Goal: Task Accomplishment & Management: Manage account settings

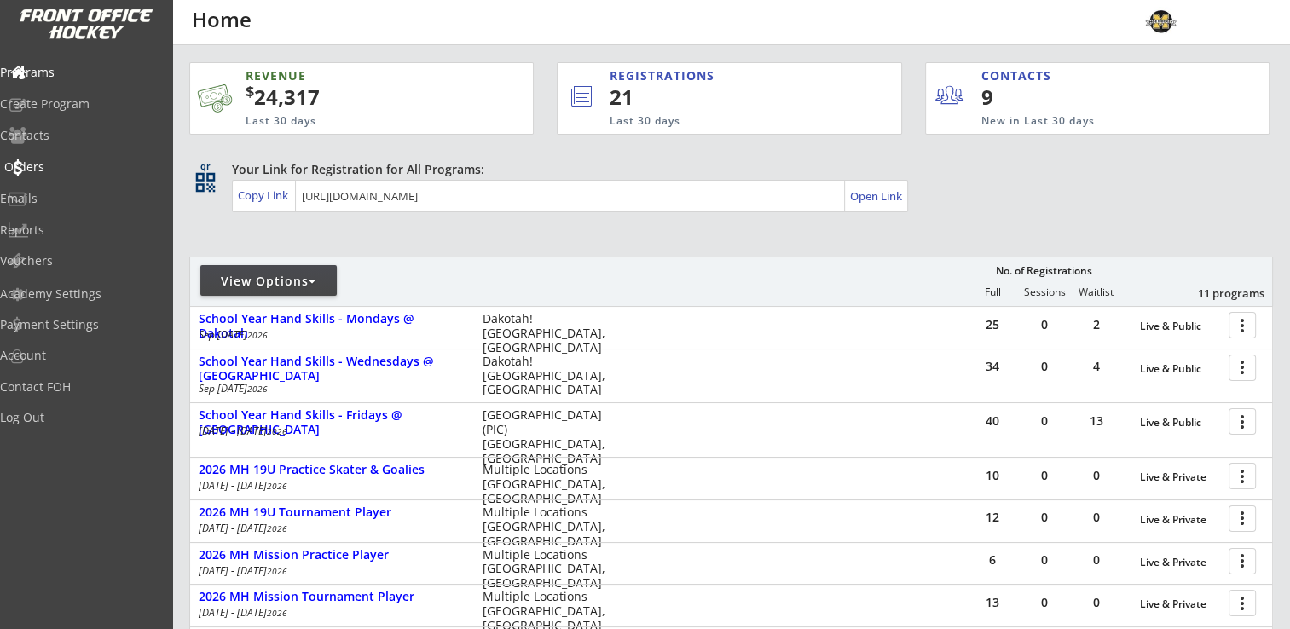
click at [61, 166] on div "Orders" at bounding box center [80, 167] width 153 height 12
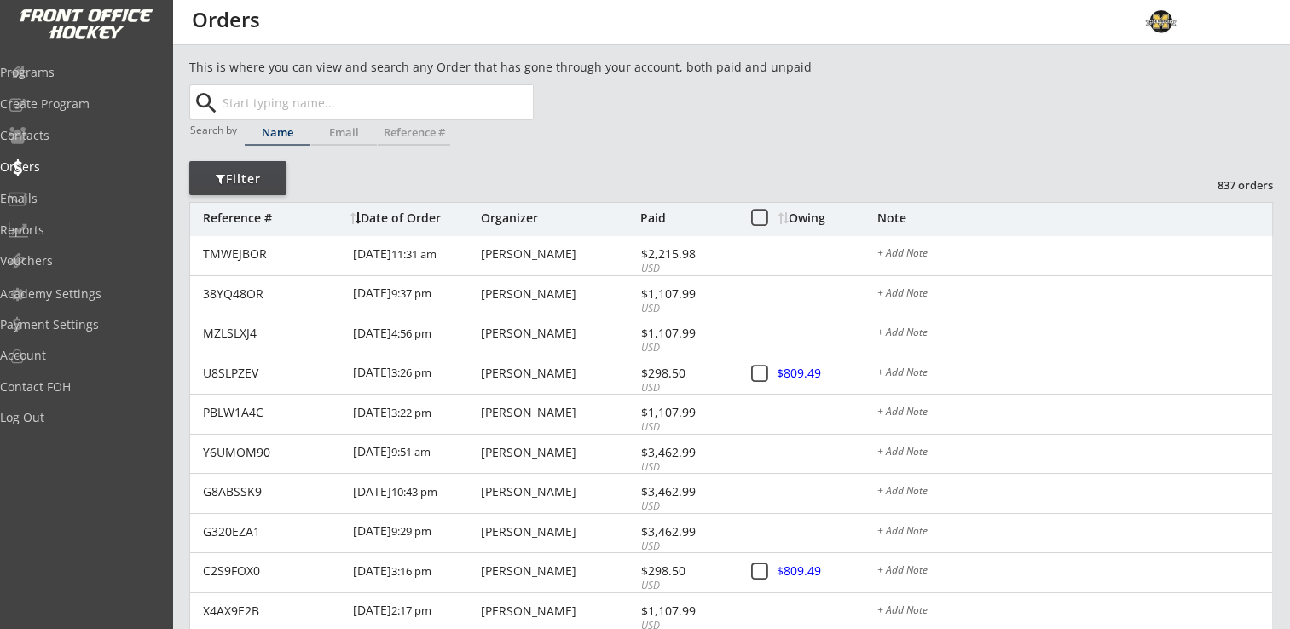
click at [277, 102] on input "text" at bounding box center [376, 102] width 314 height 34
type input "[PERSON_NAME]"
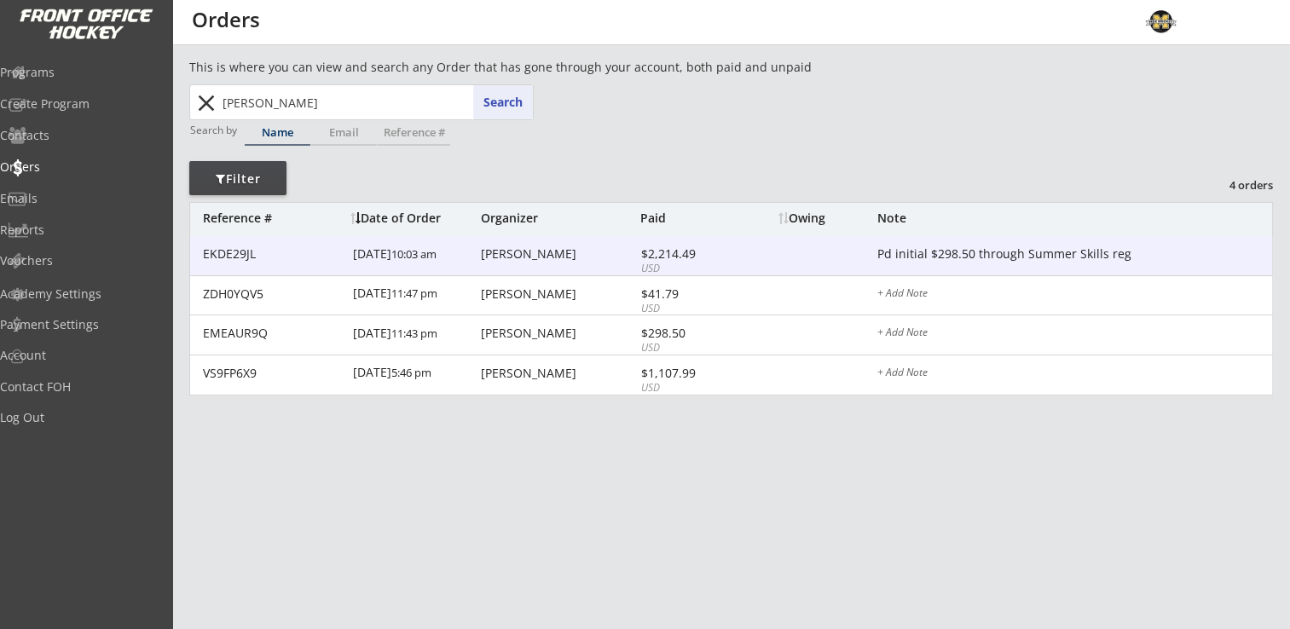
click at [547, 249] on div "Megan Marchand" at bounding box center [558, 254] width 155 height 12
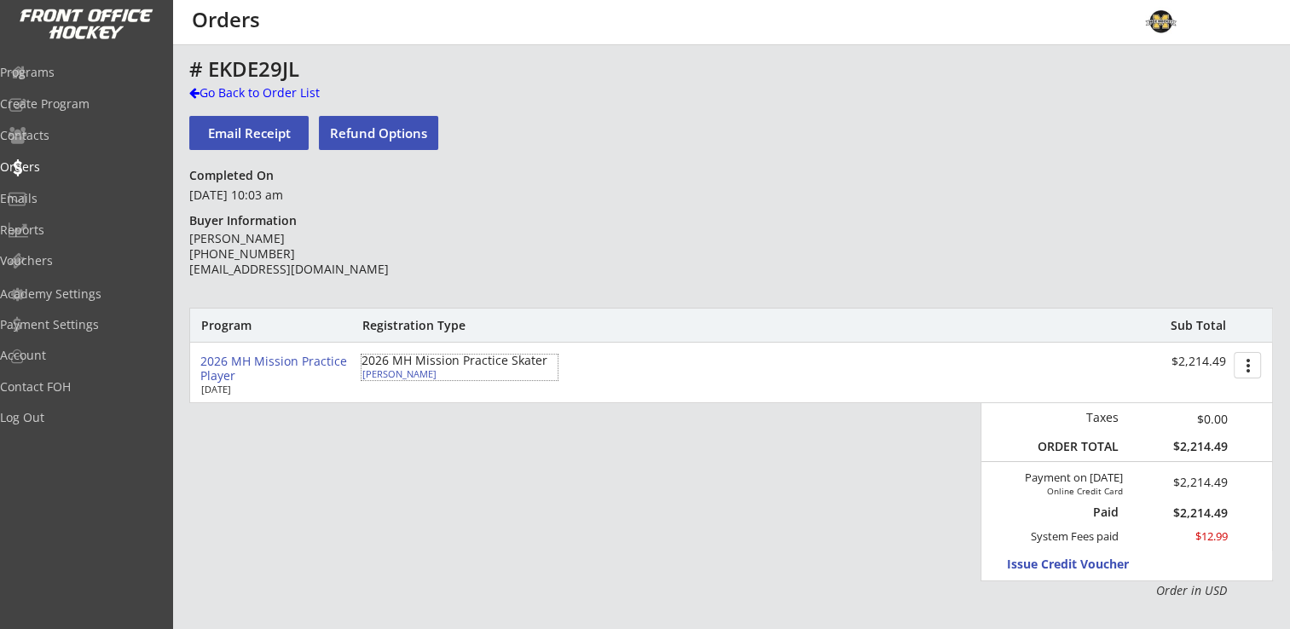
click at [394, 377] on div "[PERSON_NAME]" at bounding box center [457, 373] width 190 height 9
select select ""Forward""
select select ""Youth Large/XL""
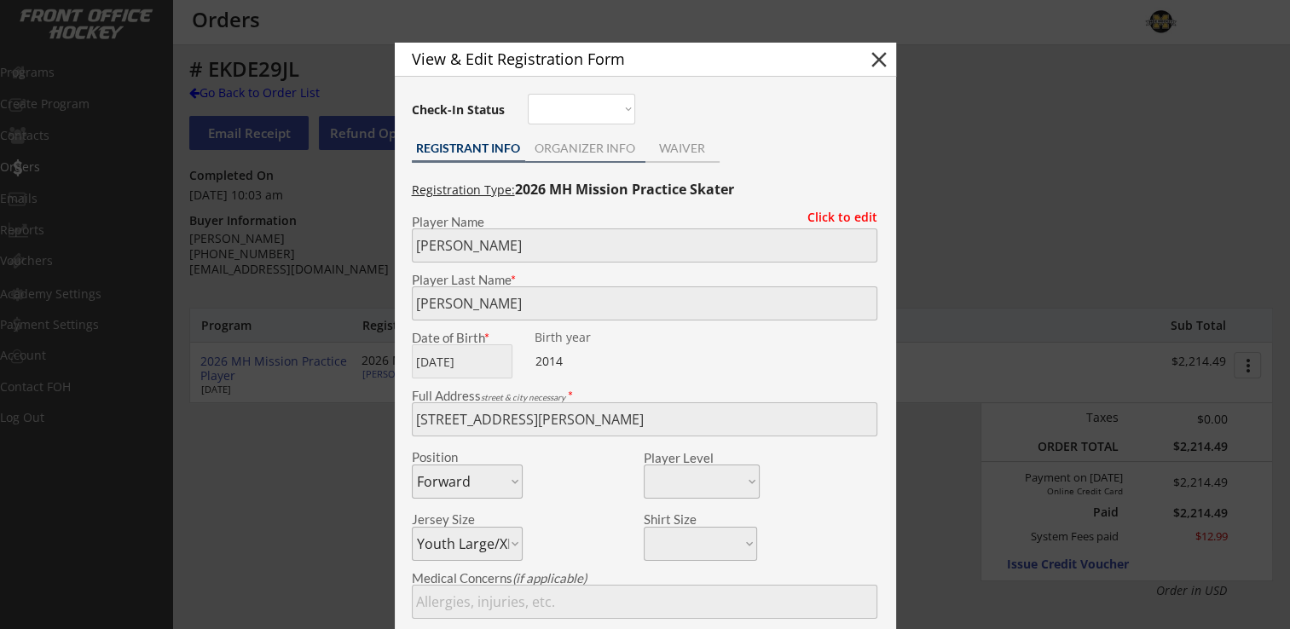
click at [575, 142] on div "ORGANIZER INFO" at bounding box center [585, 148] width 120 height 12
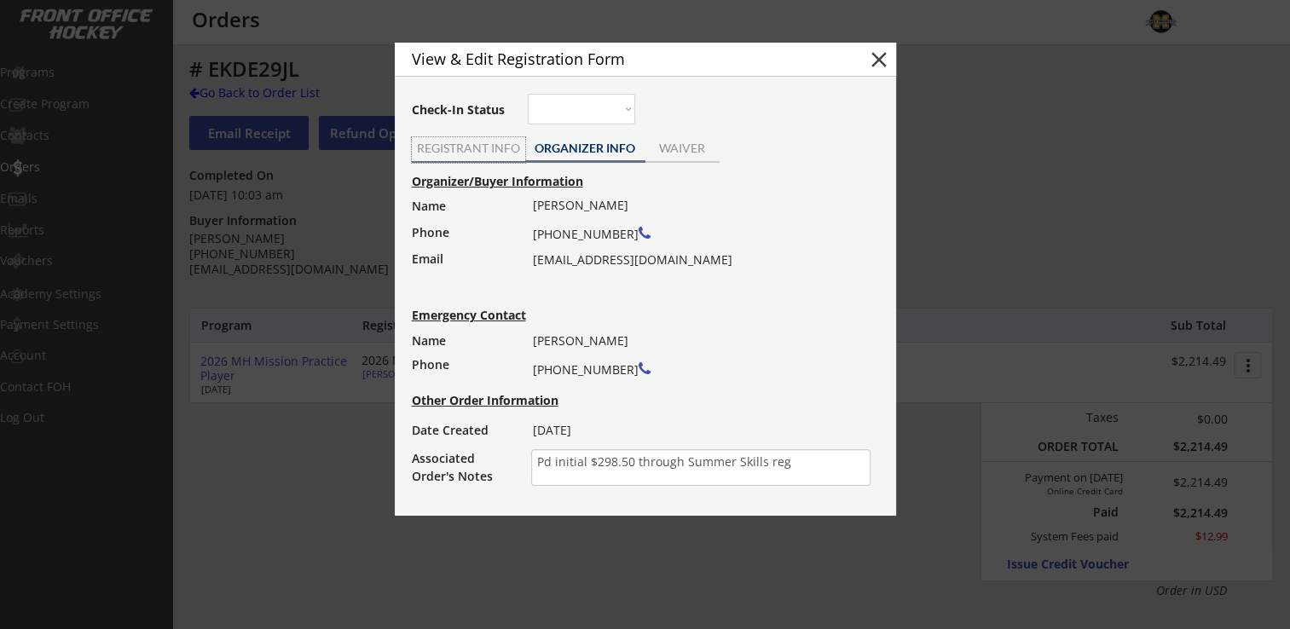
click at [472, 145] on div "REGISTRANT INFO" at bounding box center [468, 148] width 113 height 12
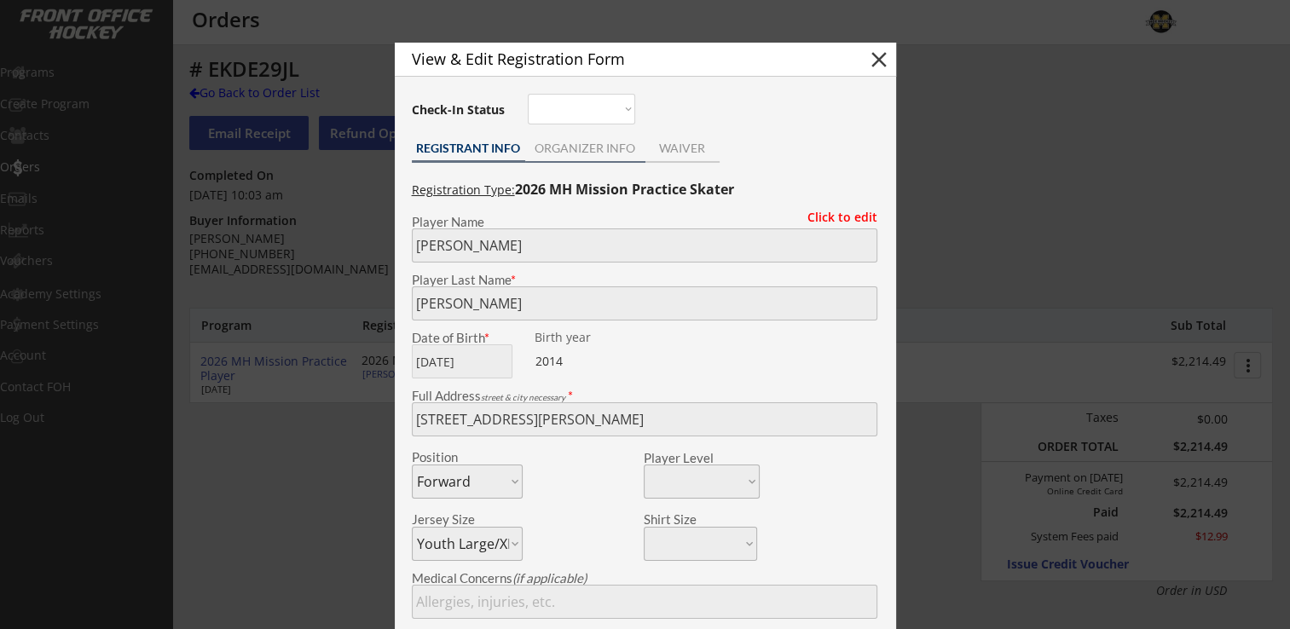
click at [564, 149] on div "ORGANIZER INFO" at bounding box center [585, 148] width 120 height 12
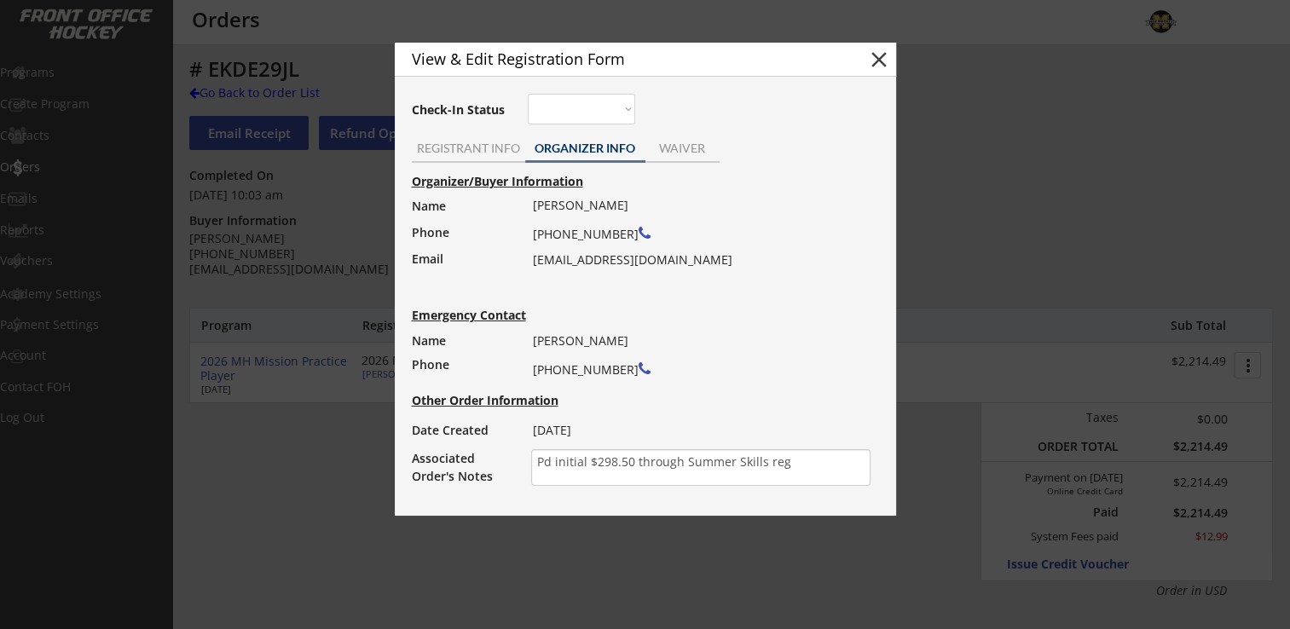
click at [877, 67] on button "close" at bounding box center [879, 60] width 26 height 26
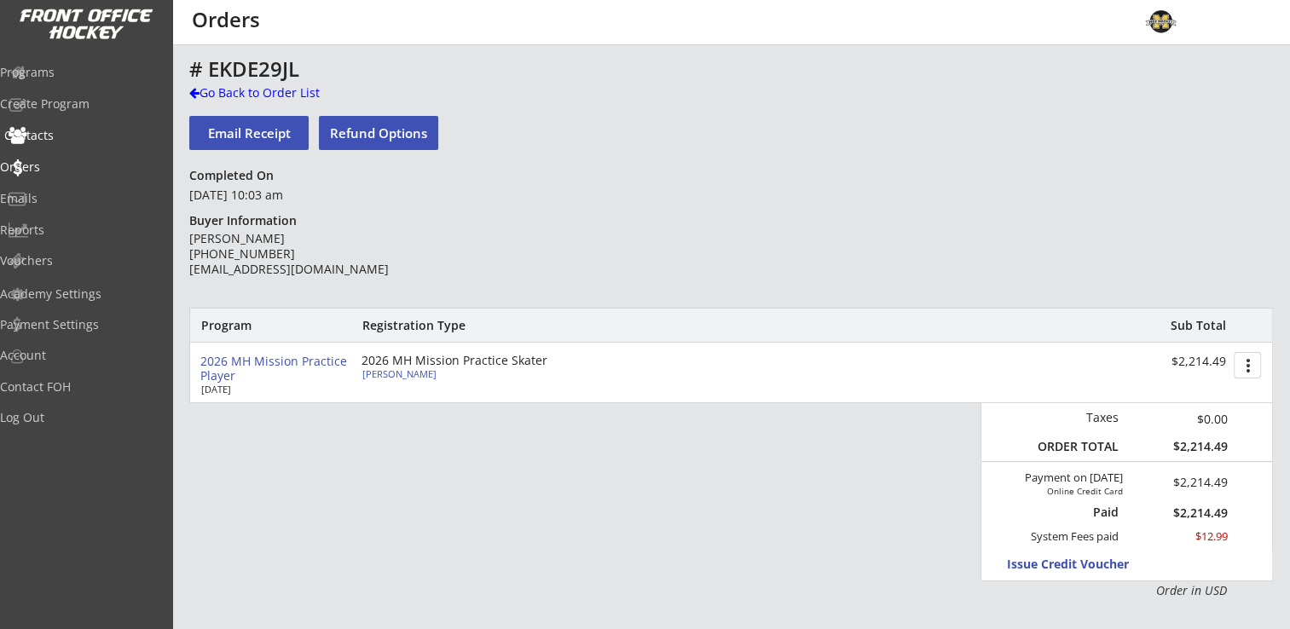
click at [72, 136] on div "Contacts" at bounding box center [80, 136] width 153 height 12
select select ""Players""
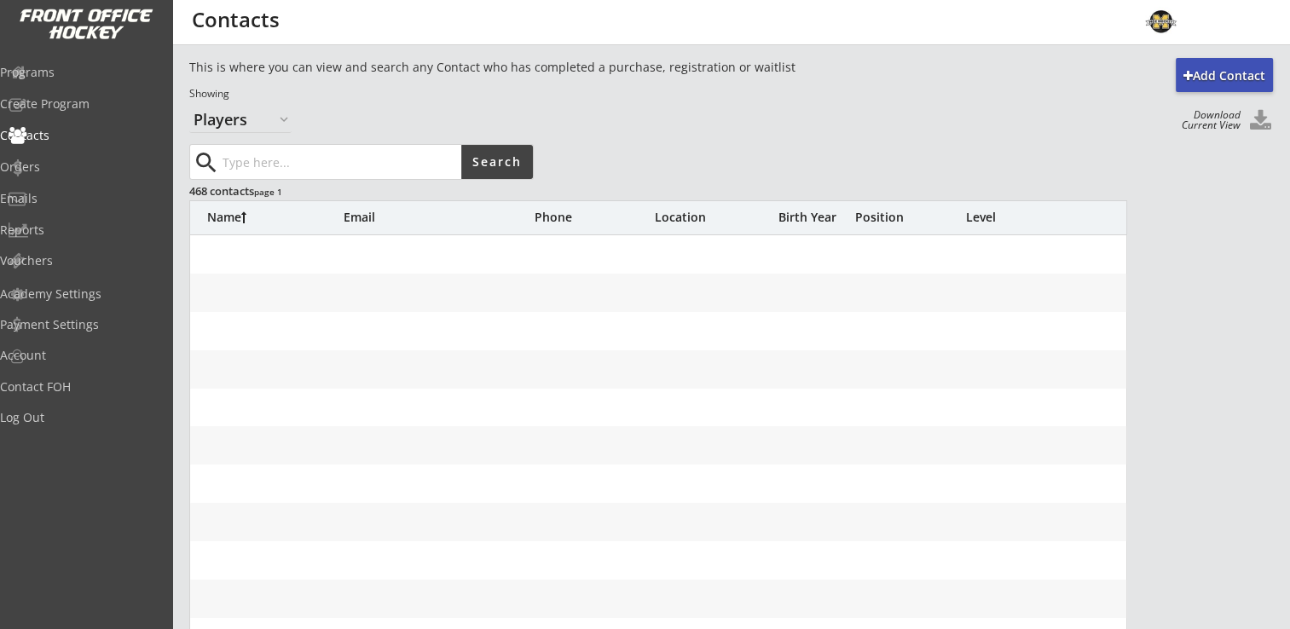
click at [300, 155] on input "input" at bounding box center [340, 162] width 242 height 34
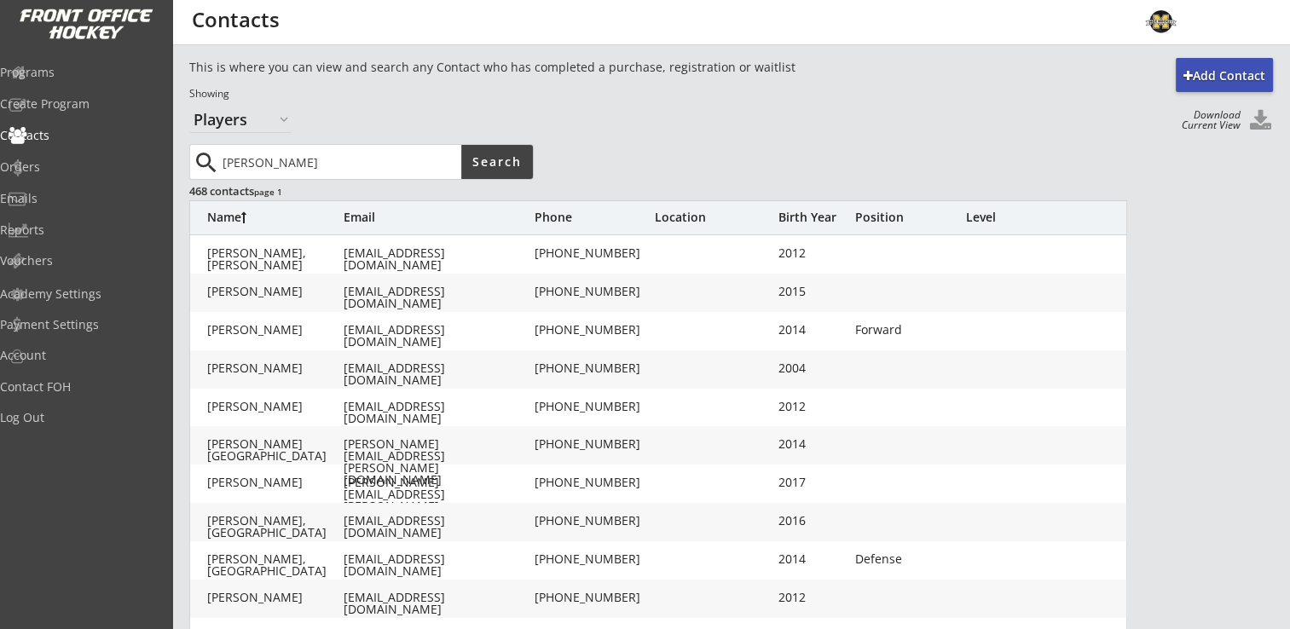
type input "marchand"
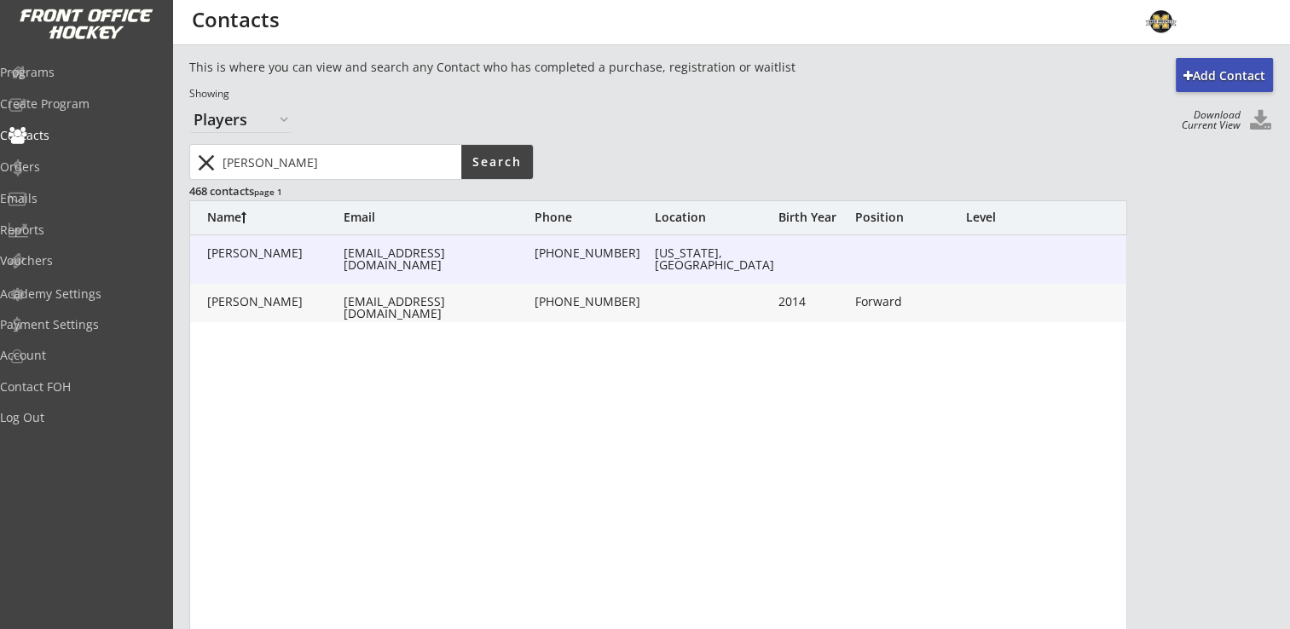
click at [285, 258] on div "Marchand, Megan" at bounding box center [275, 253] width 136 height 12
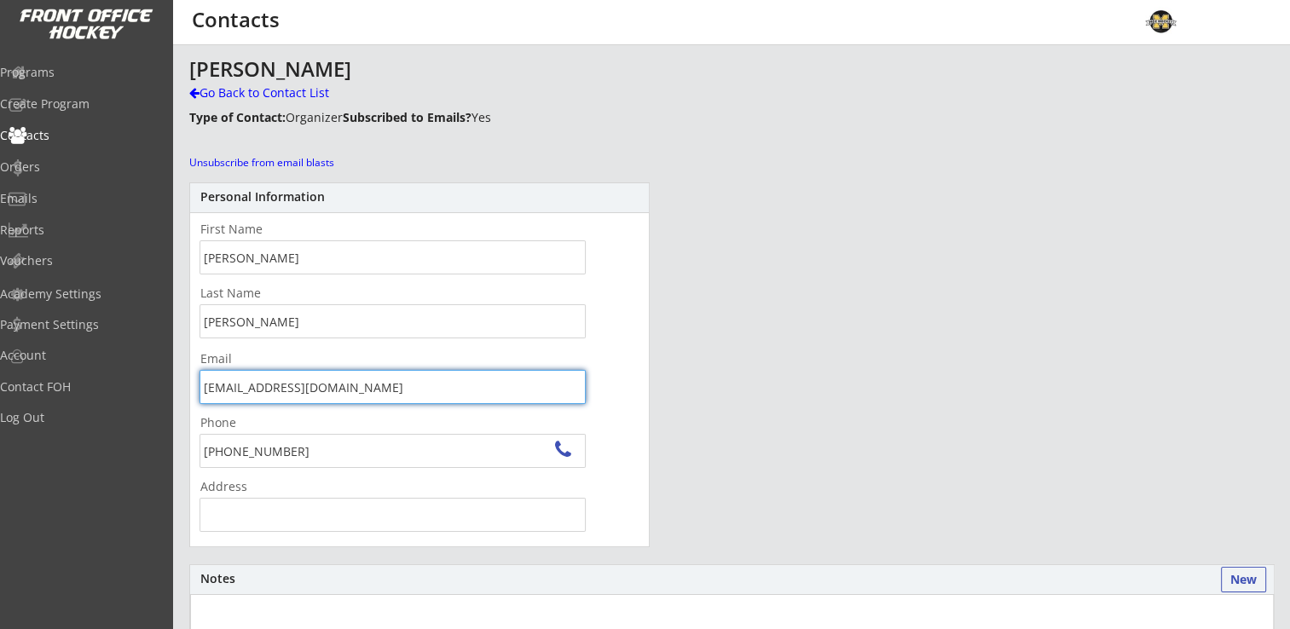
drag, startPoint x: 362, startPoint y: 391, endPoint x: 197, endPoint y: 383, distance: 164.8
click at [197, 383] on div "Email meganlorenz@gmail.com" at bounding box center [392, 378] width 405 height 51
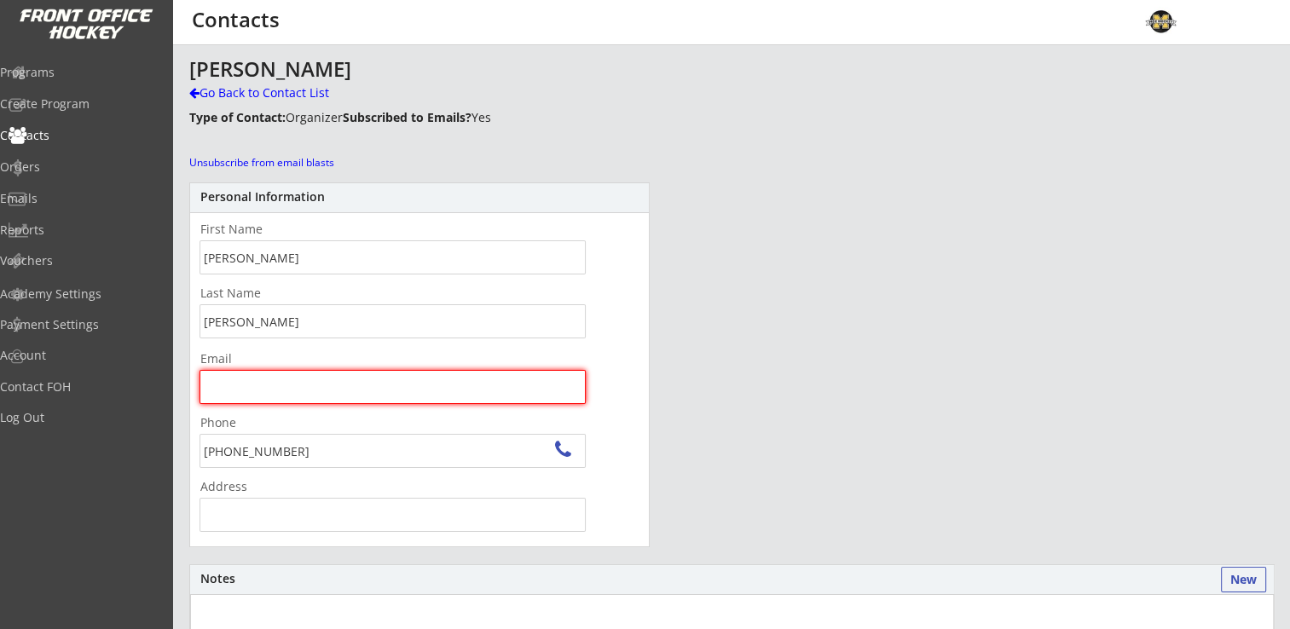
paste input ""Adam Marchand" <marchandadam@hotmail.com>"
click at [316, 389] on input ""Adam Marchand" <marchandadam@hotmail.com>" at bounding box center [393, 387] width 386 height 34
click at [444, 389] on input "marchandadam@hotmail.com>" at bounding box center [393, 387] width 386 height 34
type input "marchandadam@hotmail.com"
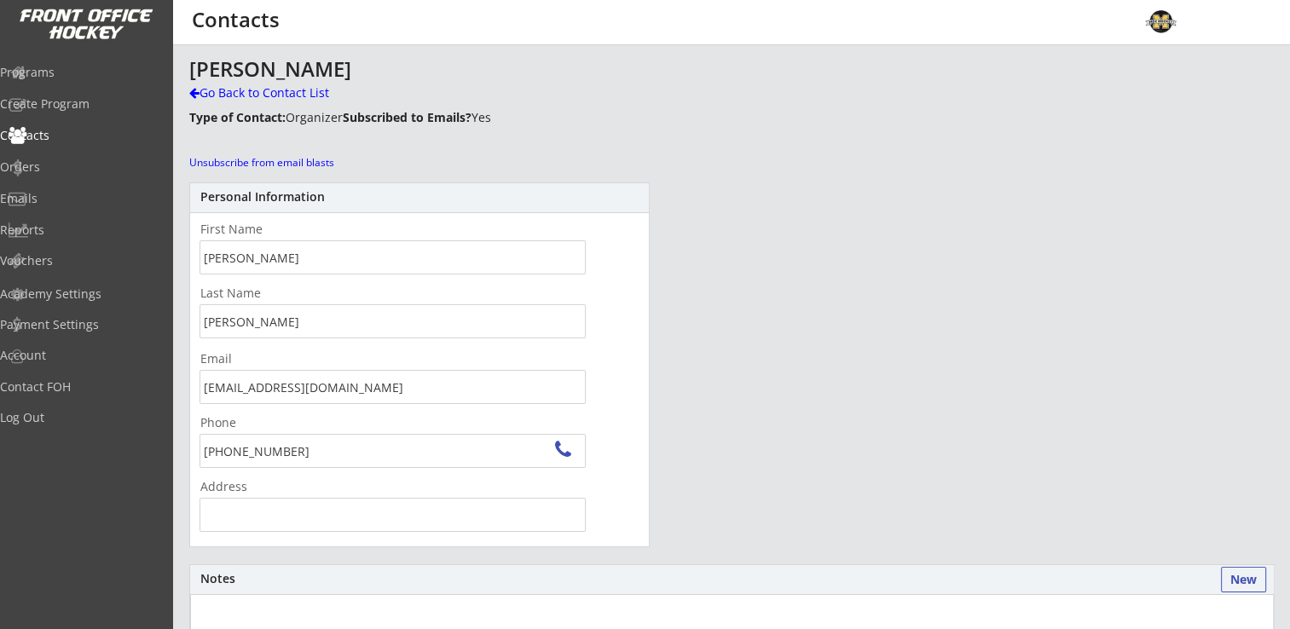
click at [820, 362] on div "Megan Marchand Go Back to Contact List Type of Contact: Organizer Subscribed to…" at bounding box center [731, 577] width 1084 height 1039
click at [292, 90] on div "Go Back to Contact List" at bounding box center [298, 92] width 219 height 17
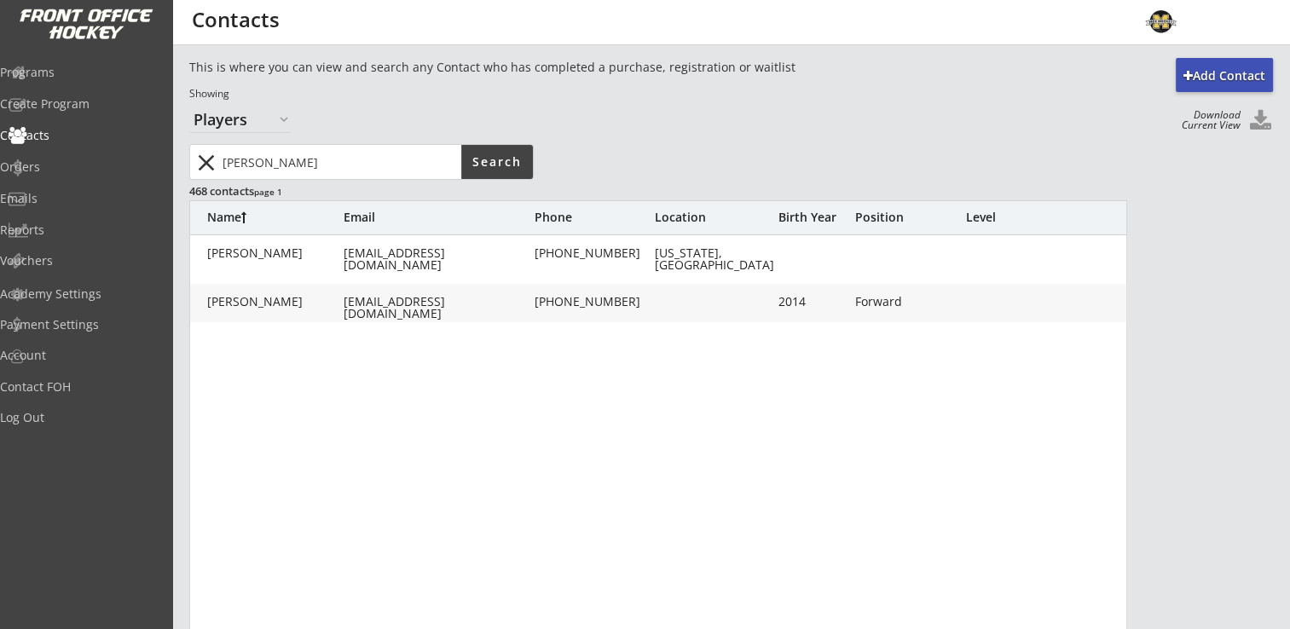
click at [267, 298] on div "Marchand, Reese" at bounding box center [275, 302] width 136 height 12
type input "Reese"
type input "Marchand"
type input "marchandadam@hotmail.com"
type input "(612) 432-1920"
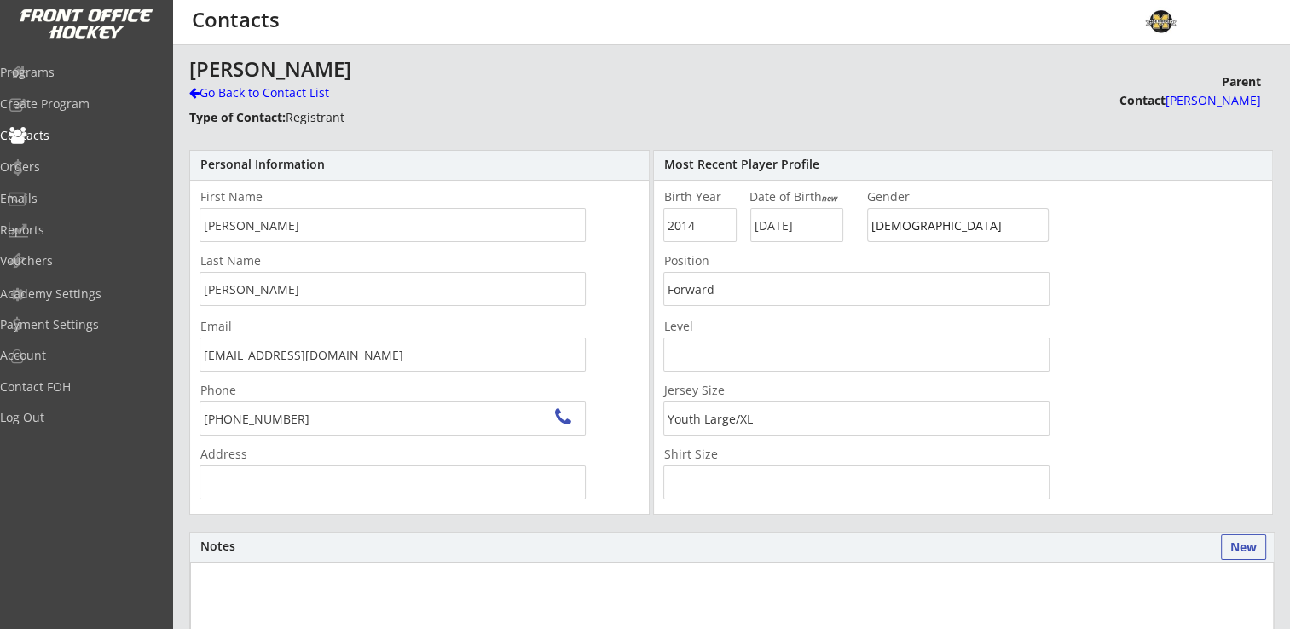
type input "4640 Palmer Ct, Excelsior, MN 55331, USA"
click at [228, 90] on div "Go Back to Contact List" at bounding box center [298, 92] width 219 height 17
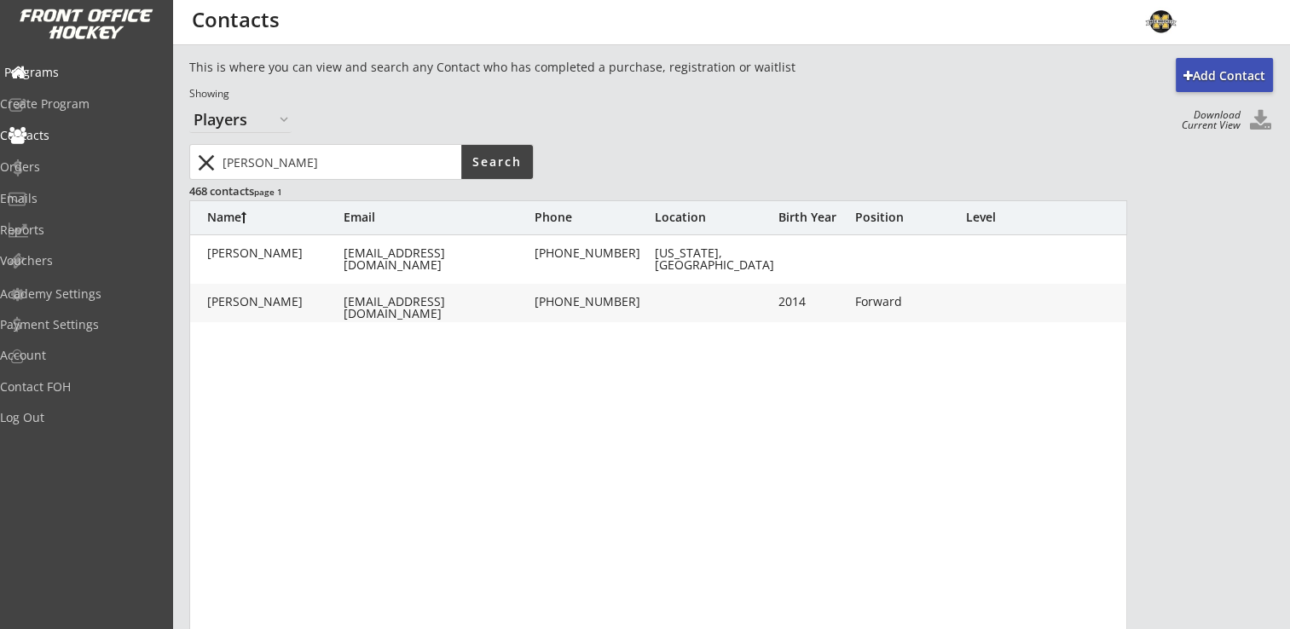
click at [75, 67] on div "Programs" at bounding box center [80, 73] width 153 height 12
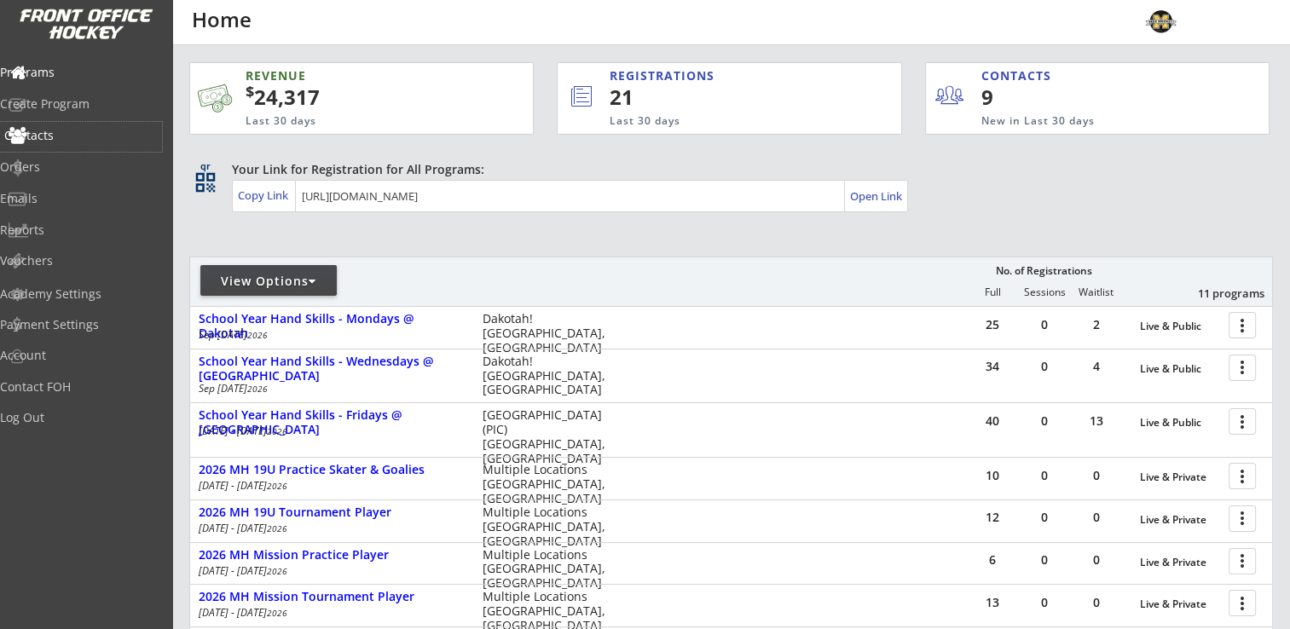
click at [63, 142] on div "Contacts" at bounding box center [81, 137] width 162 height 30
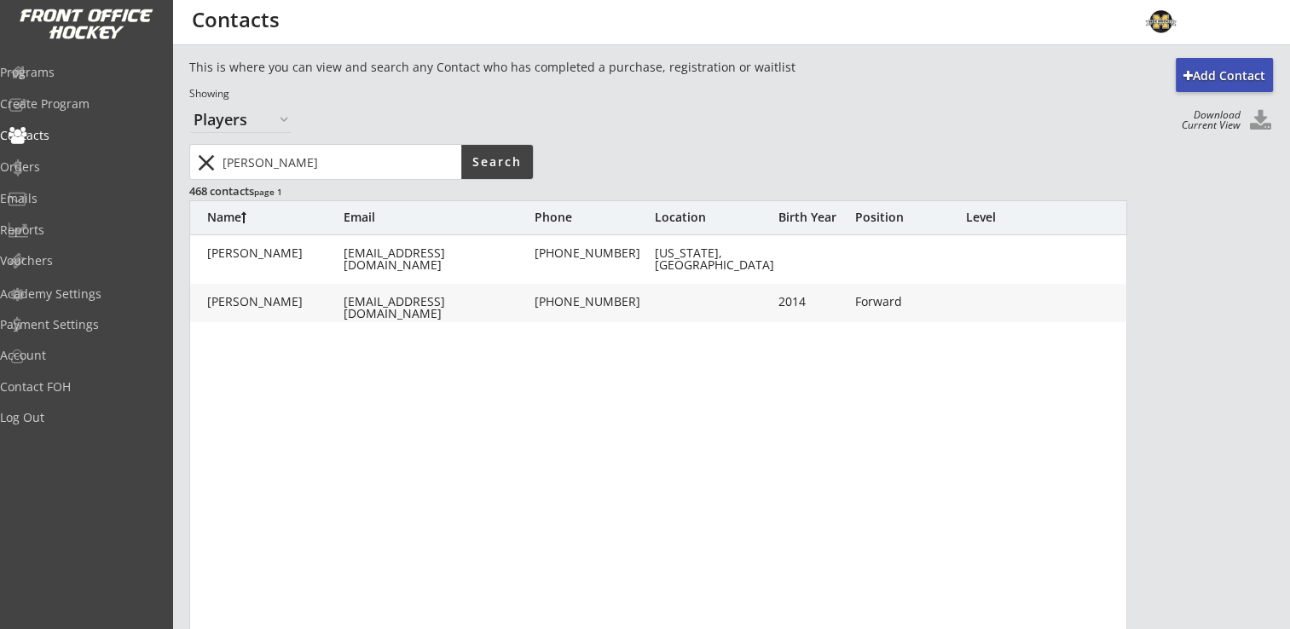
click at [295, 163] on input "input" at bounding box center [340, 162] width 242 height 34
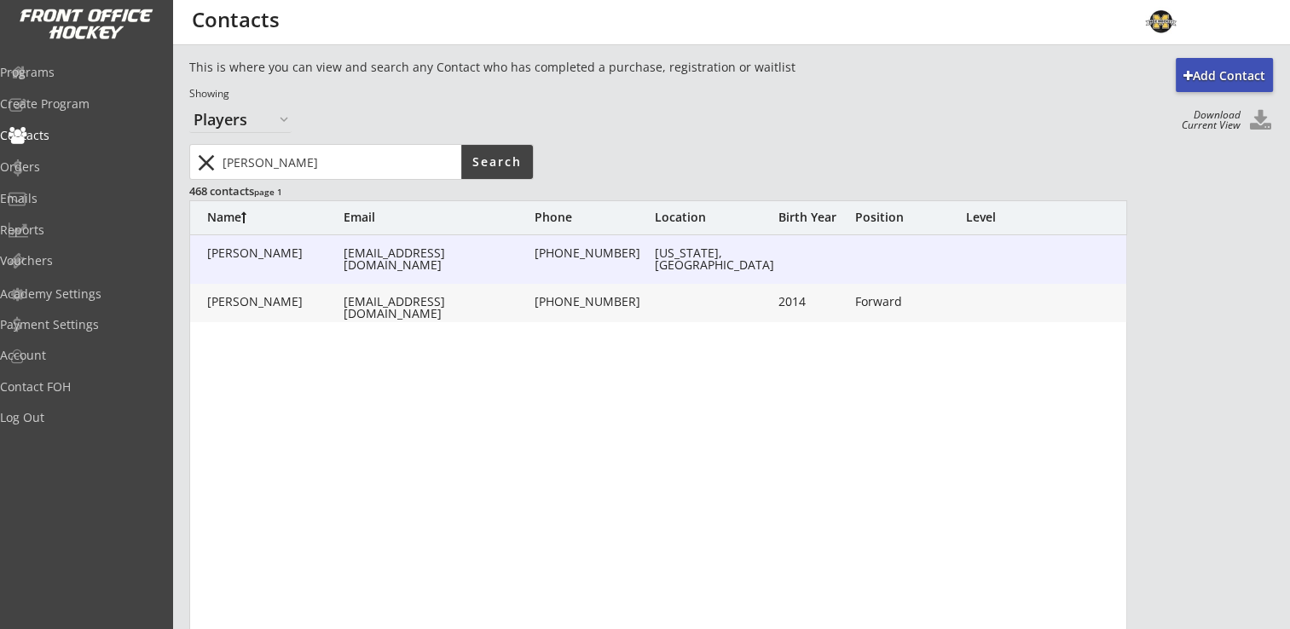
click at [310, 249] on div "Marchand, Megan" at bounding box center [275, 253] width 136 height 12
type input "Megan"
type input "Marchand"
type input "marchandadam@hotmail.com"
type input "(612) 432-1920"
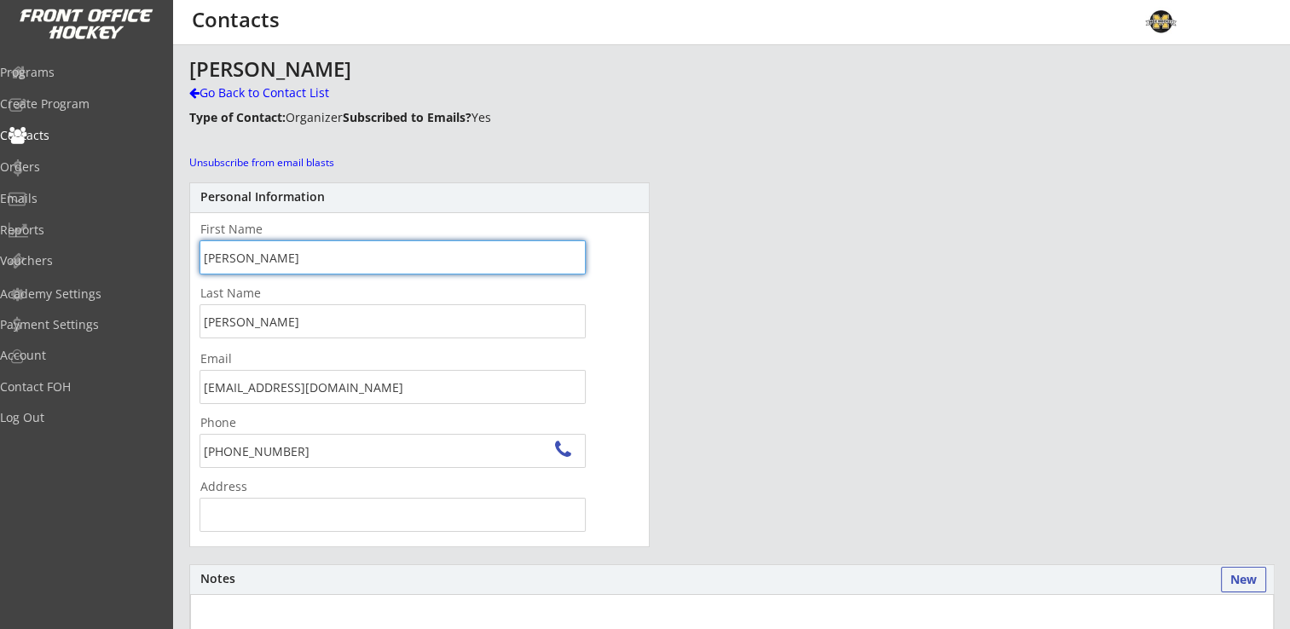
click at [280, 263] on input "input" at bounding box center [393, 257] width 386 height 34
type input "M"
click at [845, 258] on div "Megan Marchand Go Back to Contact List Type of Contact: Organizer Subscribed to…" at bounding box center [731, 577] width 1084 height 1039
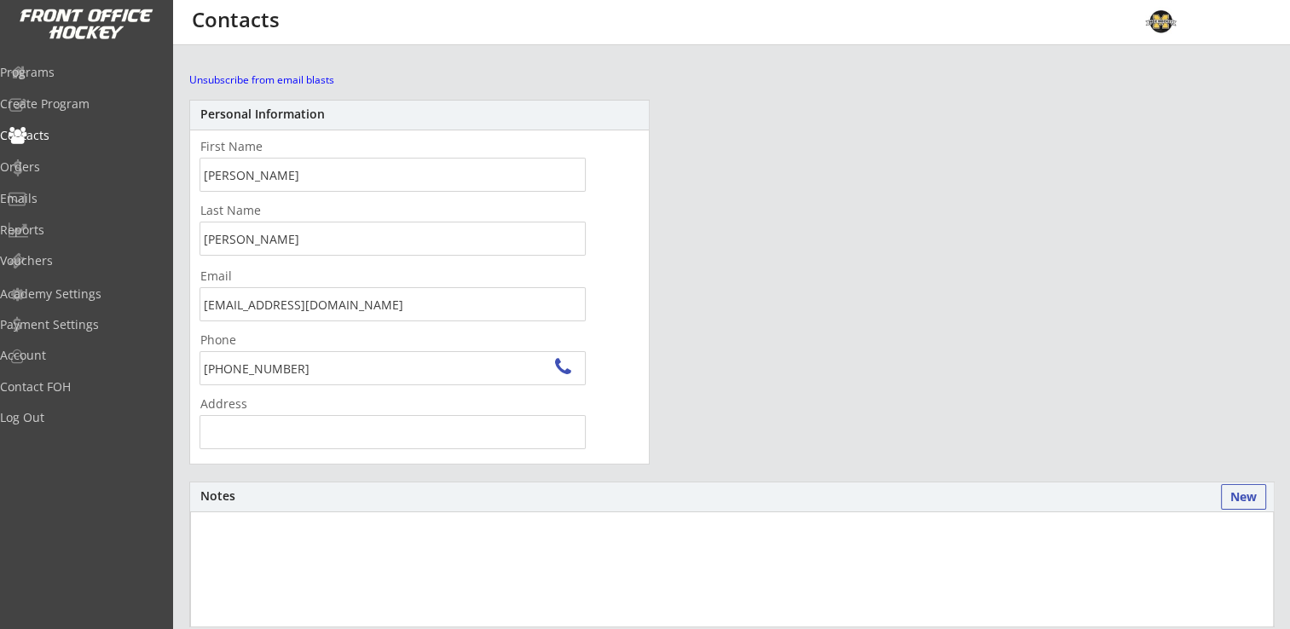
scroll to position [59, 0]
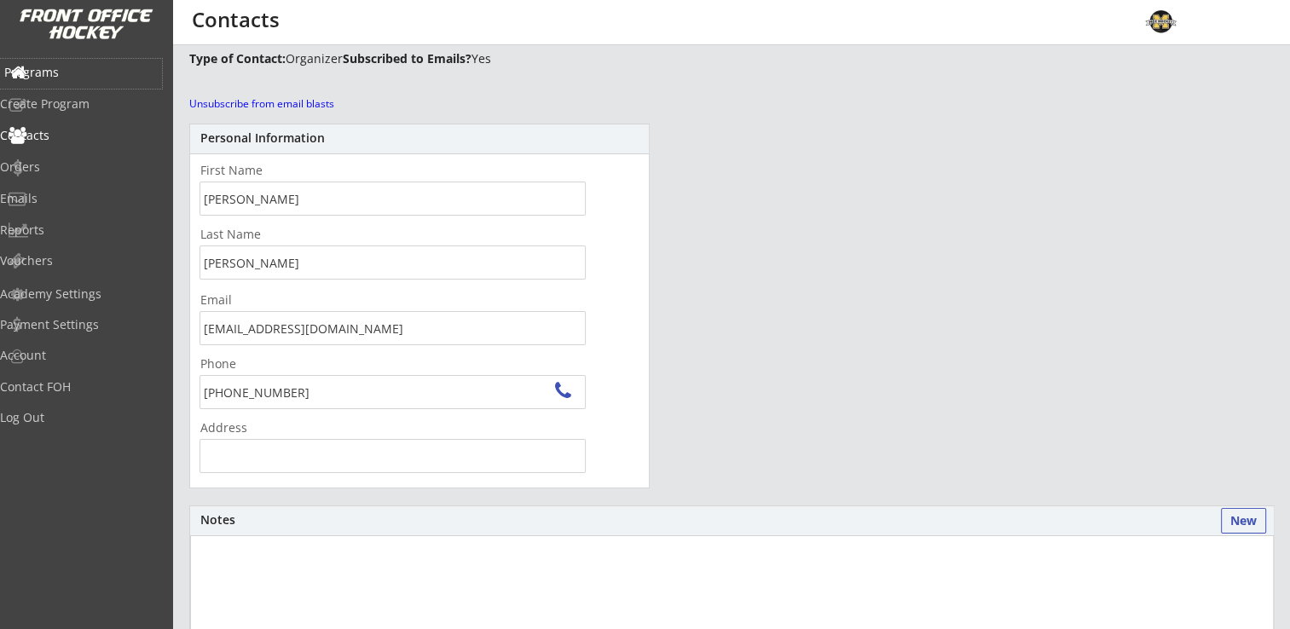
click at [67, 71] on div "Programs" at bounding box center [80, 73] width 153 height 12
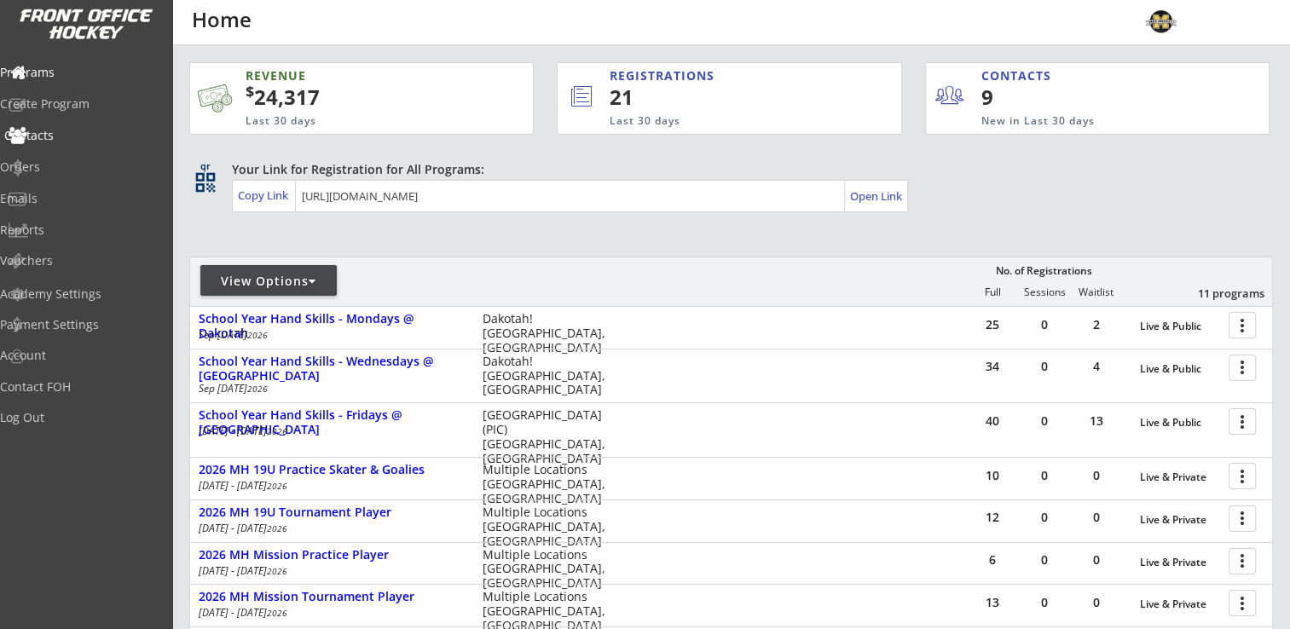
click at [61, 134] on div "Contacts" at bounding box center [80, 136] width 153 height 12
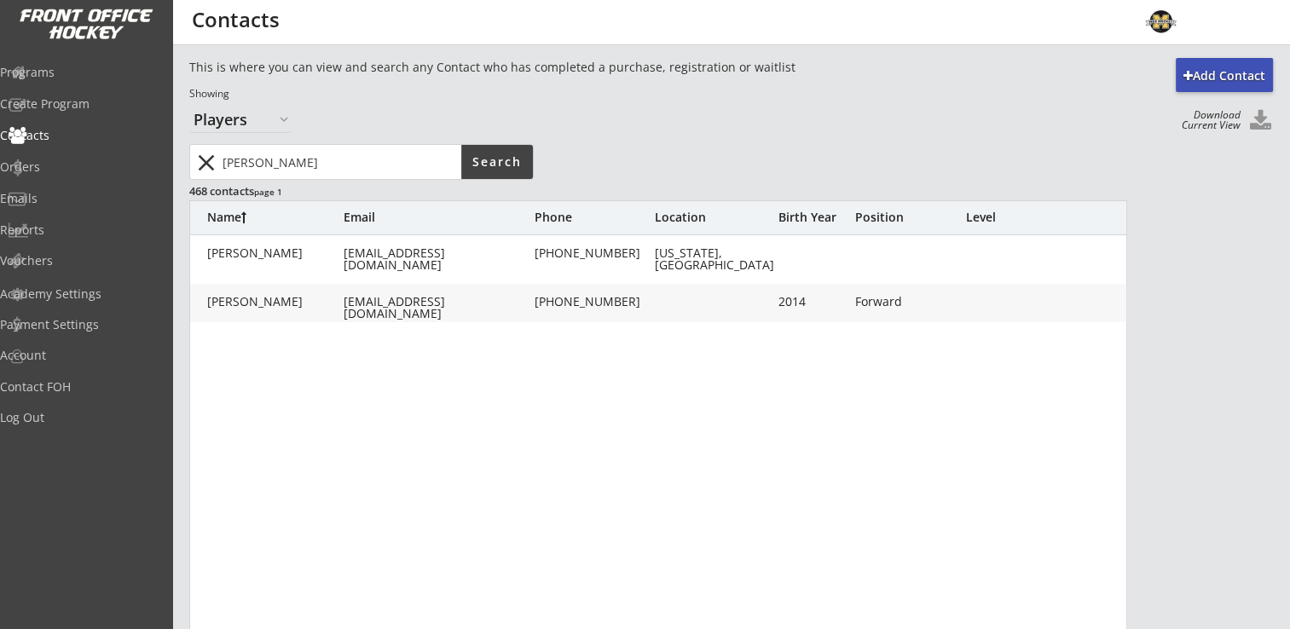
click at [317, 299] on div "Marchand, Reese" at bounding box center [275, 302] width 136 height 12
type input "Reese"
type input "Marchand"
type input "marchandadam@hotmail.com"
type input "(612) 432-1920"
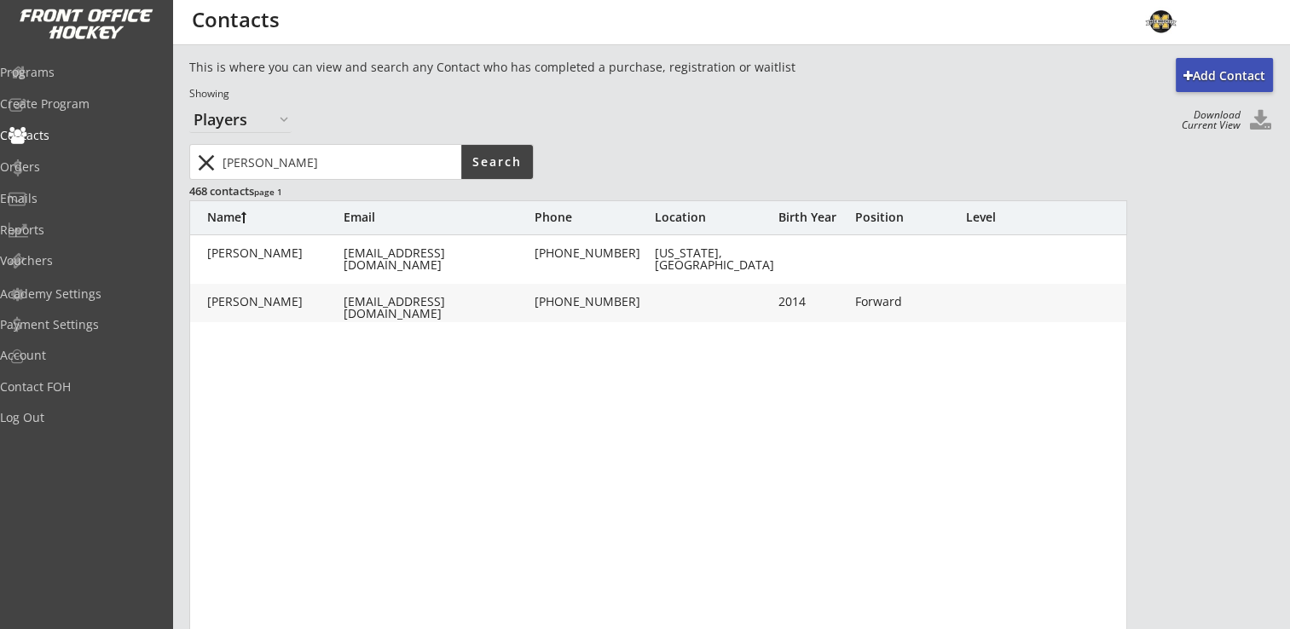
type input "4640 Palmer Ct, Excelsior, MN 55331, USA"
type input "2014"
type input "06/30/2014"
type input "Female"
type input "Forward"
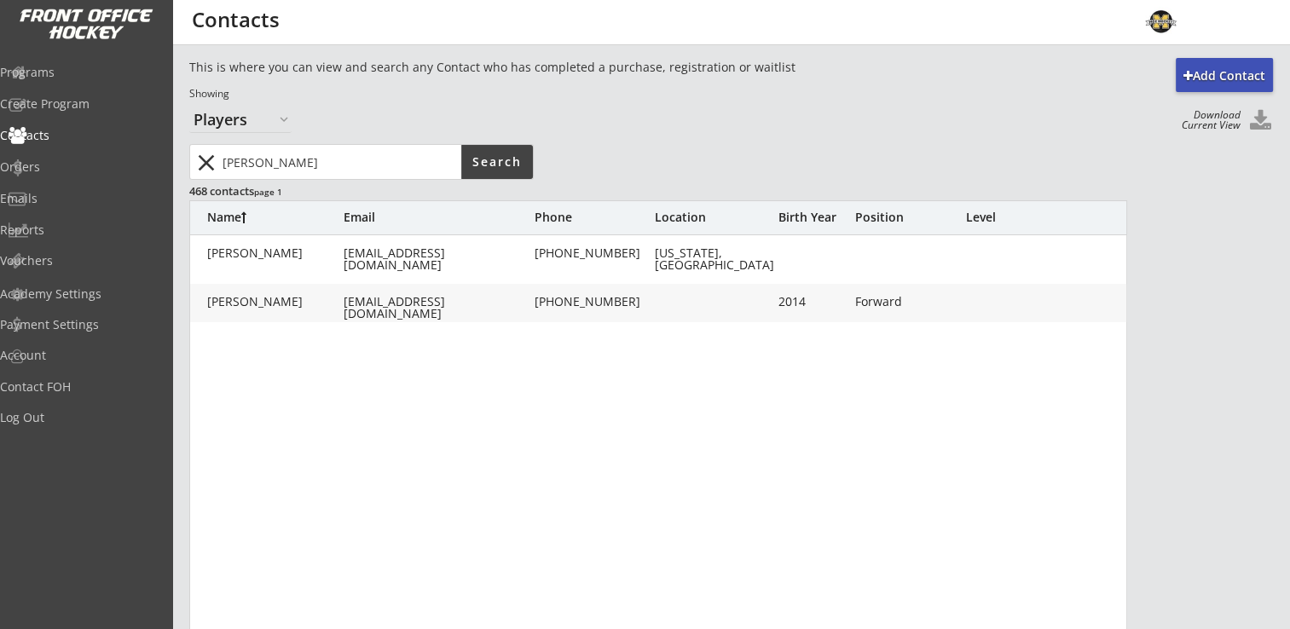
type input "Youth Large/XL"
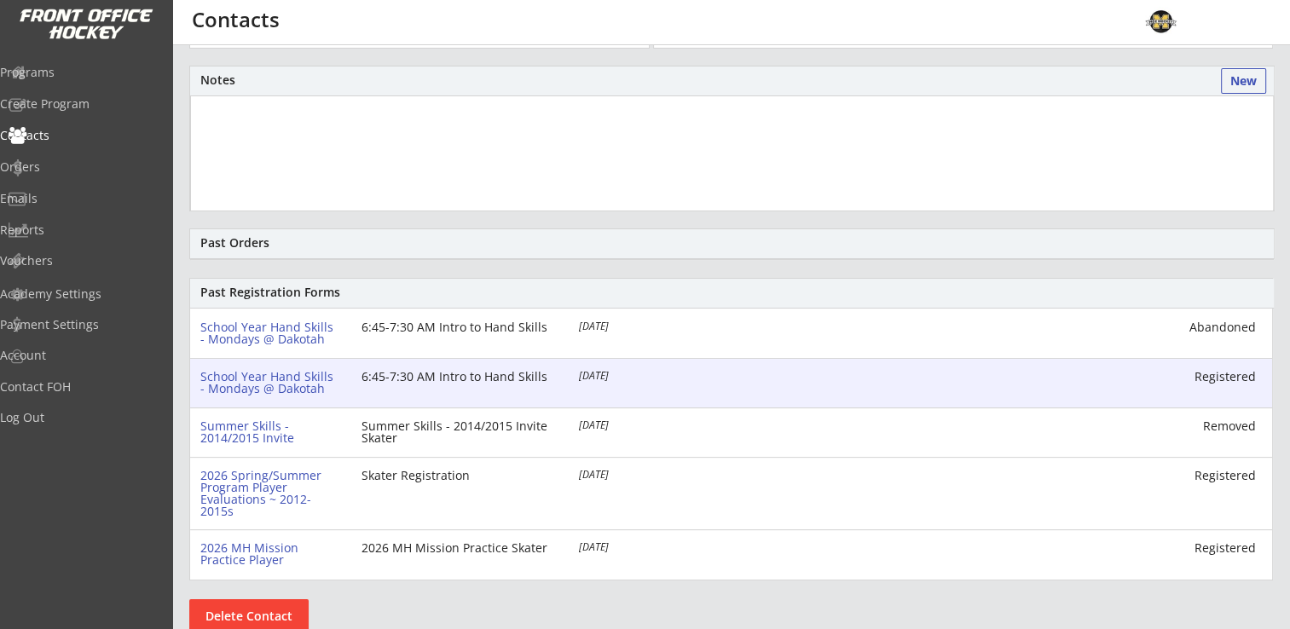
scroll to position [437, 0]
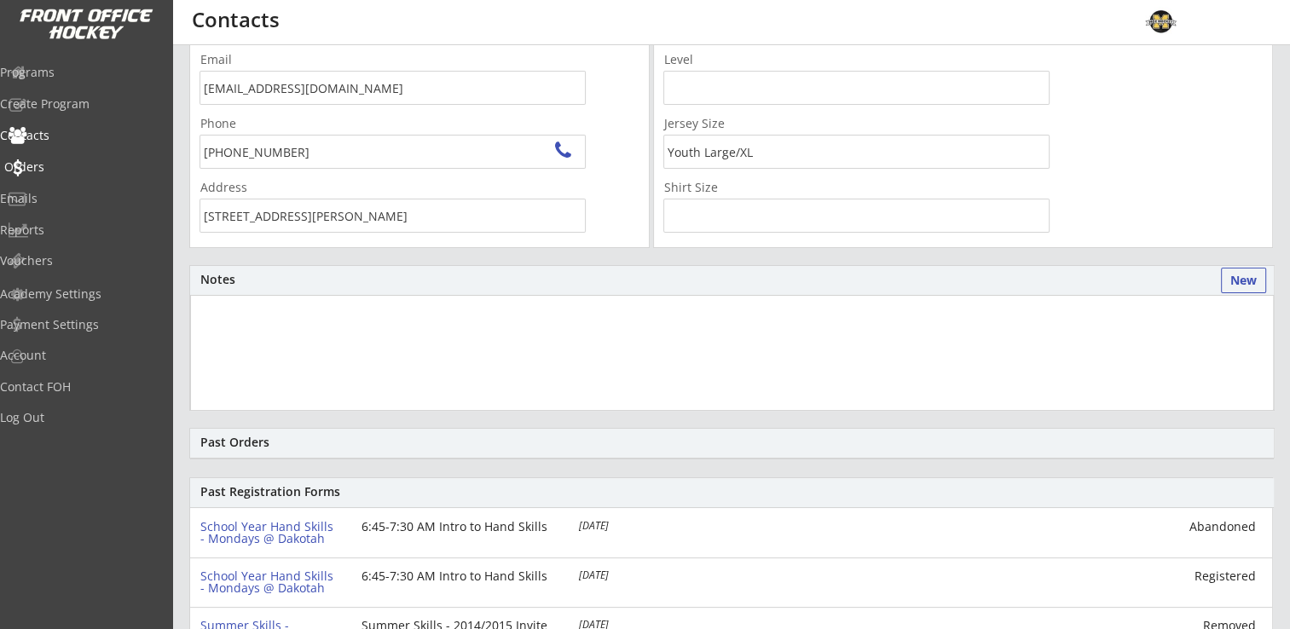
click at [55, 156] on div "Orders" at bounding box center [81, 168] width 162 height 30
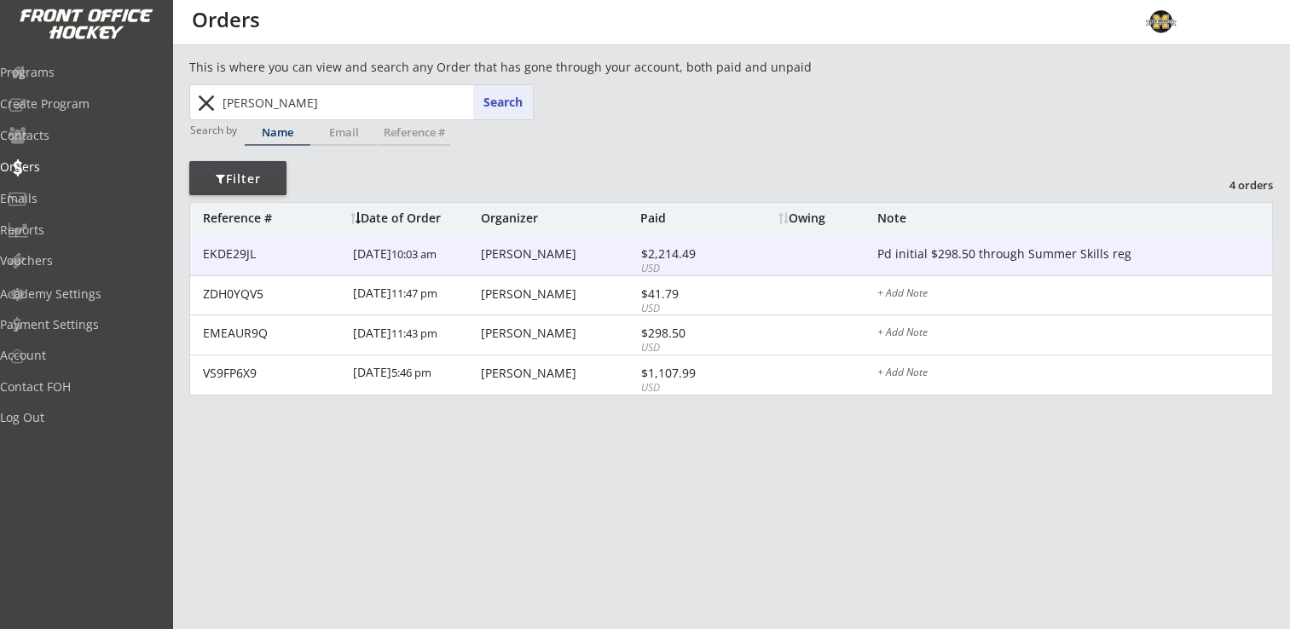
click at [513, 258] on div "Megan Marchand" at bounding box center [558, 254] width 155 height 12
type textarea "Pd initial $298.50 through Summer Skills reg"
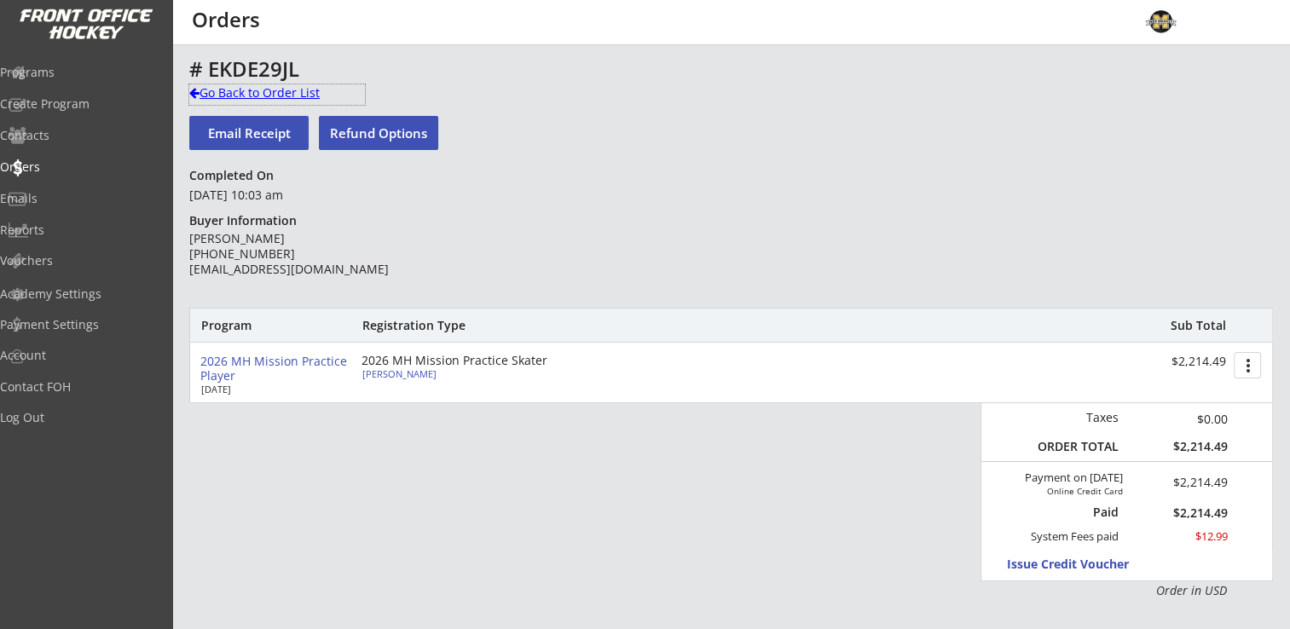
click at [229, 97] on div "Go Back to Order List" at bounding box center [277, 92] width 176 height 17
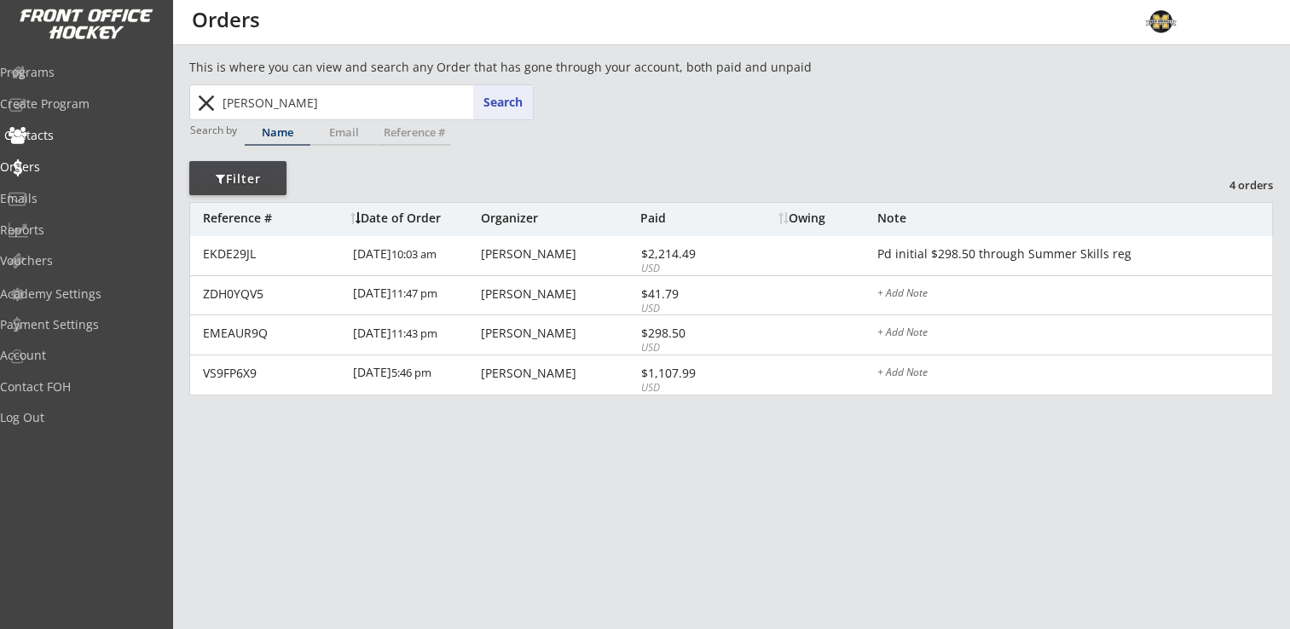
click at [55, 132] on div "Contacts" at bounding box center [80, 136] width 153 height 12
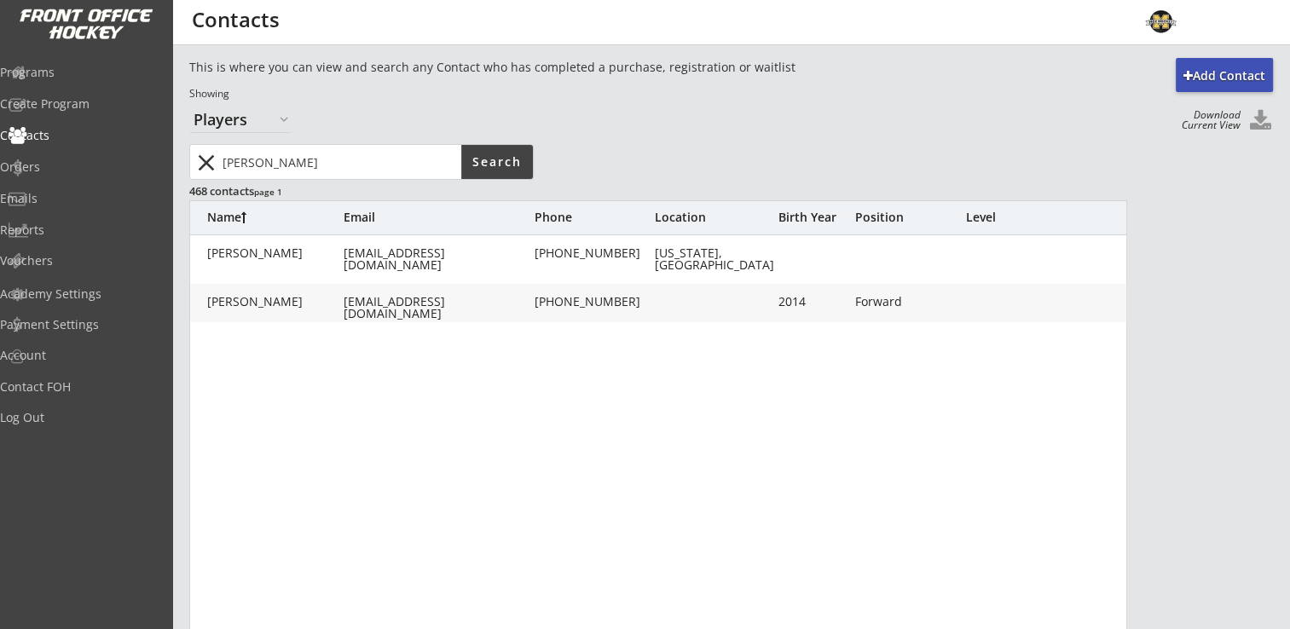
click at [282, 305] on div "Marchand, Reese" at bounding box center [275, 302] width 136 height 12
type input "Reese"
type input "Marchand"
type input "marchandadam@hotmail.com"
type input "(612) 432-1920"
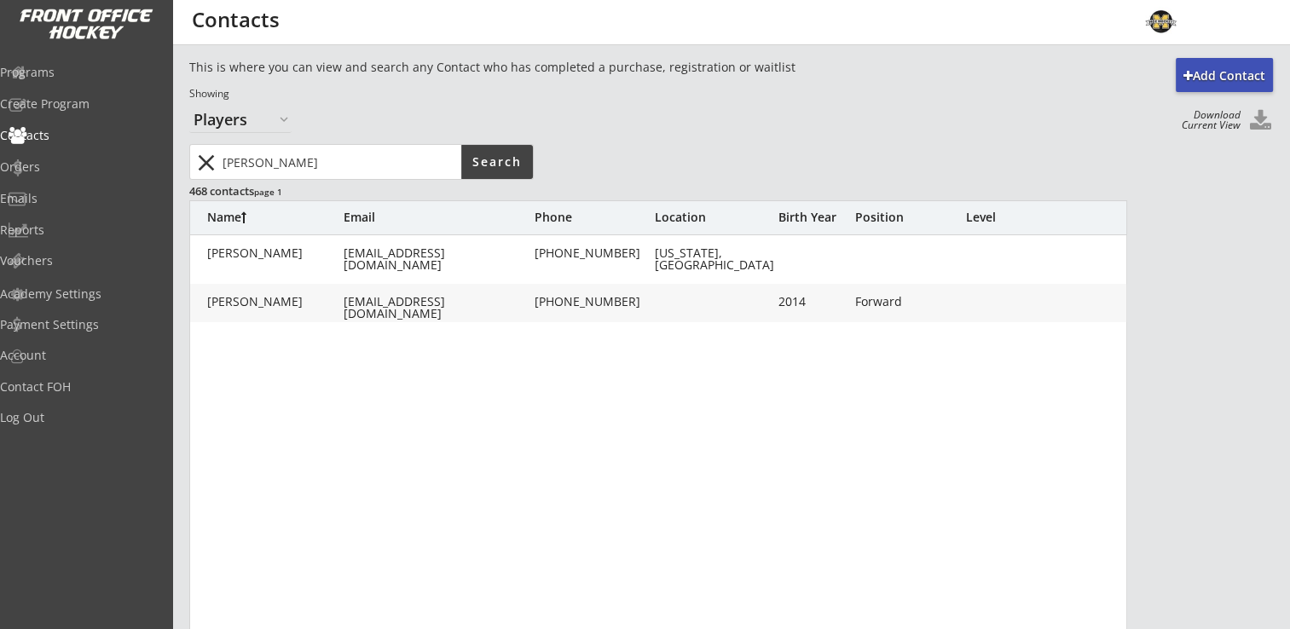
type input "4640 Palmer Ct, Excelsior, MN 55331, USA"
type input "2014"
type input "06/30/2014"
type input "Female"
type input "Forward"
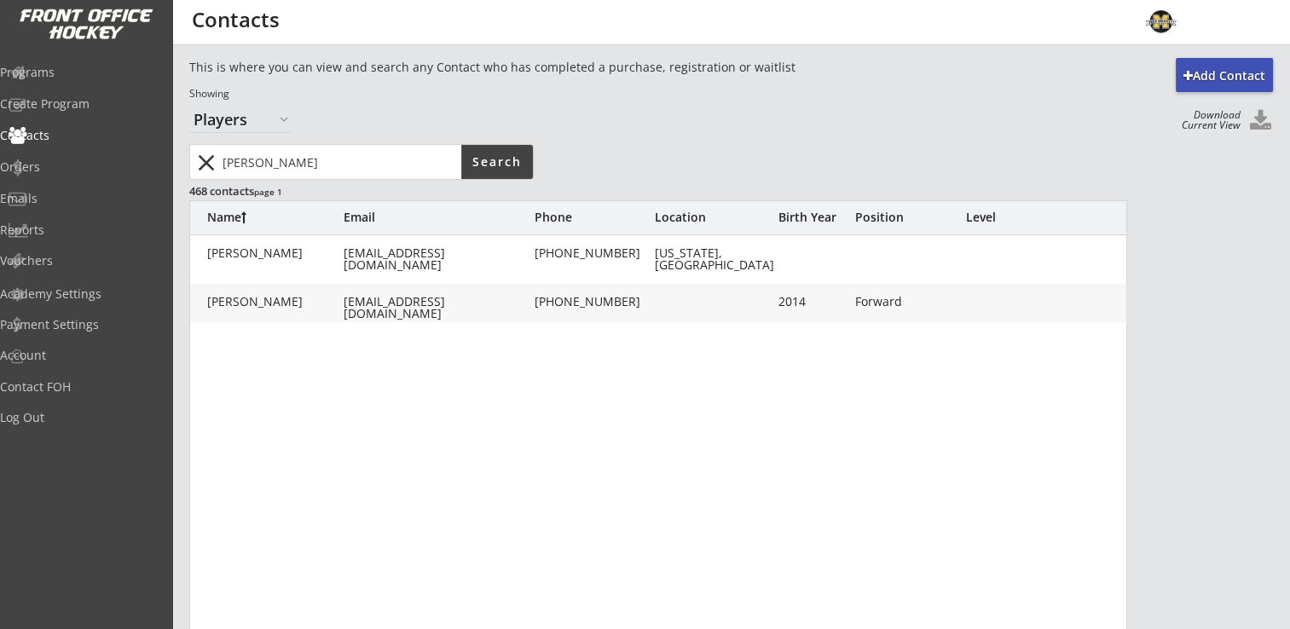
type input "Youth Large/XL"
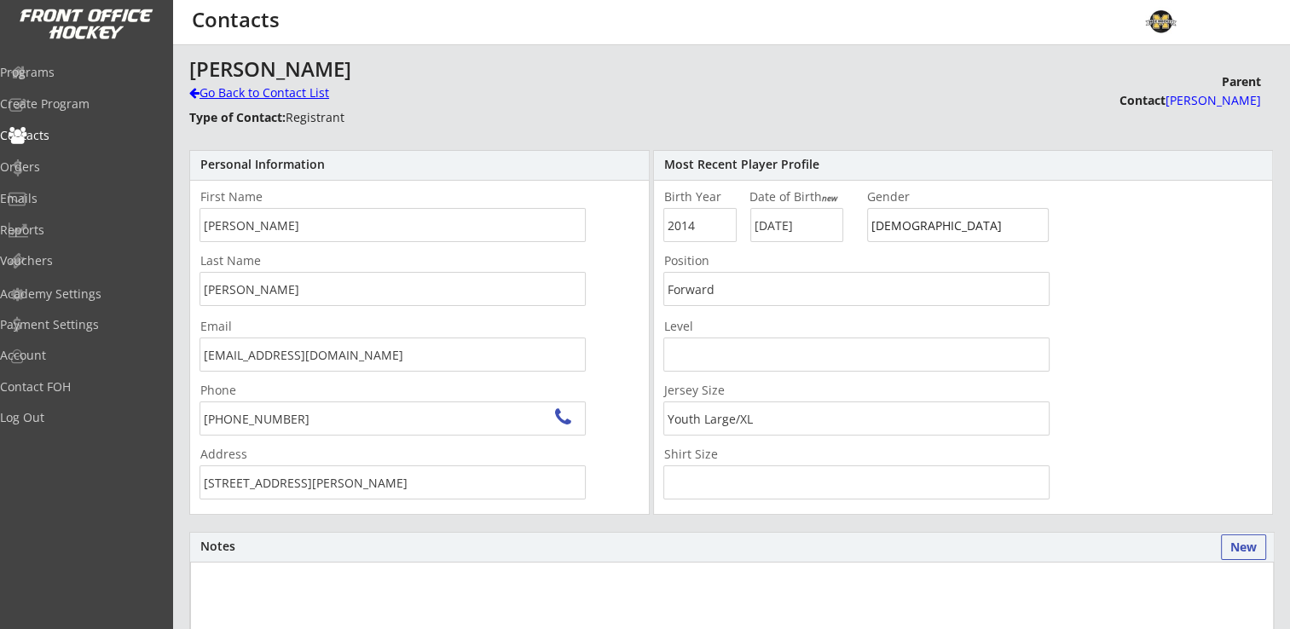
click at [235, 95] on div "Go Back to Contact List" at bounding box center [298, 92] width 219 height 17
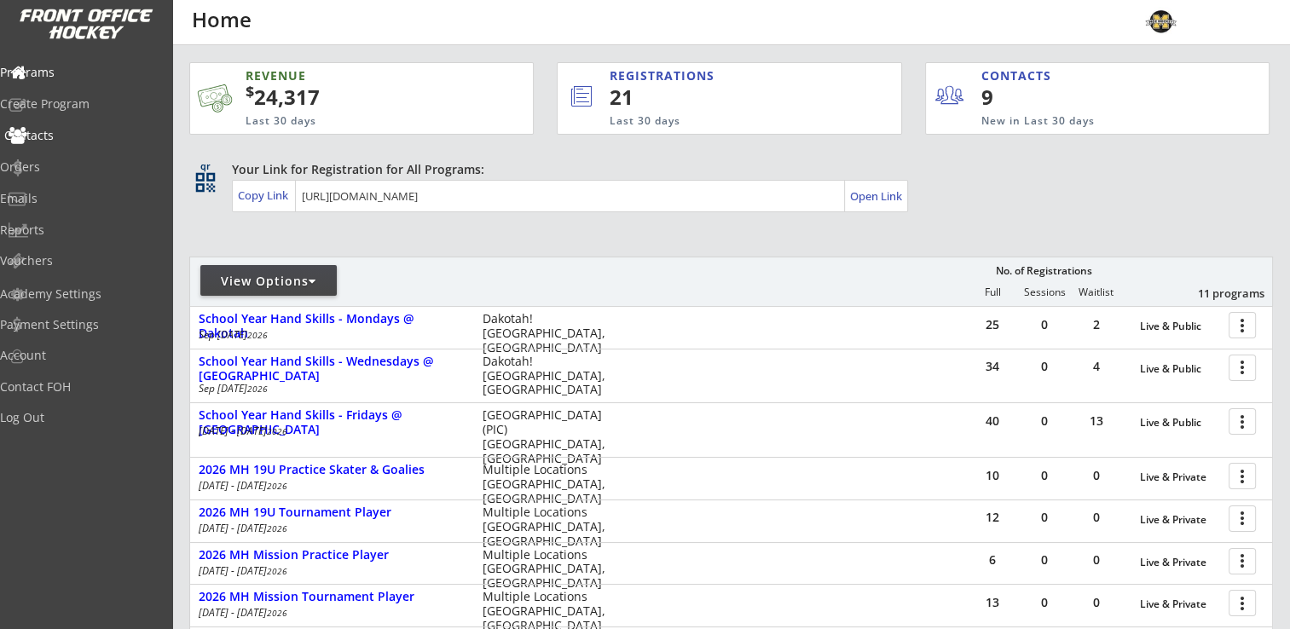
click at [66, 131] on div "Contacts" at bounding box center [80, 136] width 153 height 12
select select ""Players""
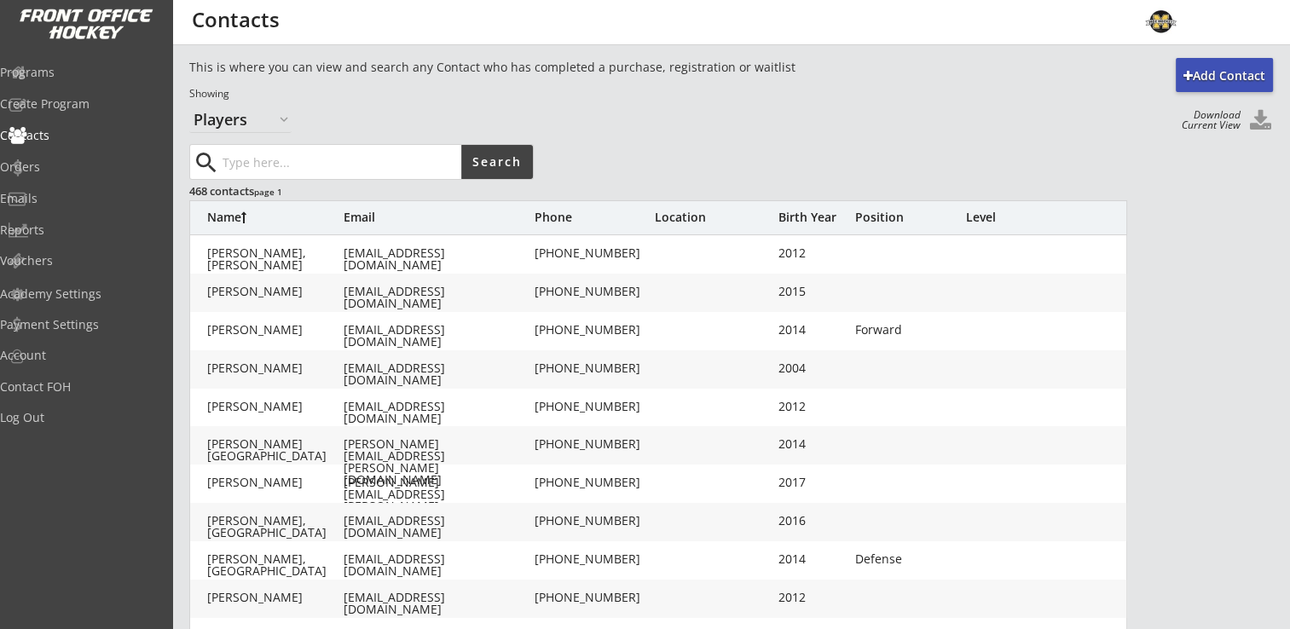
click at [306, 152] on input "input" at bounding box center [340, 162] width 242 height 34
type input "marchand"
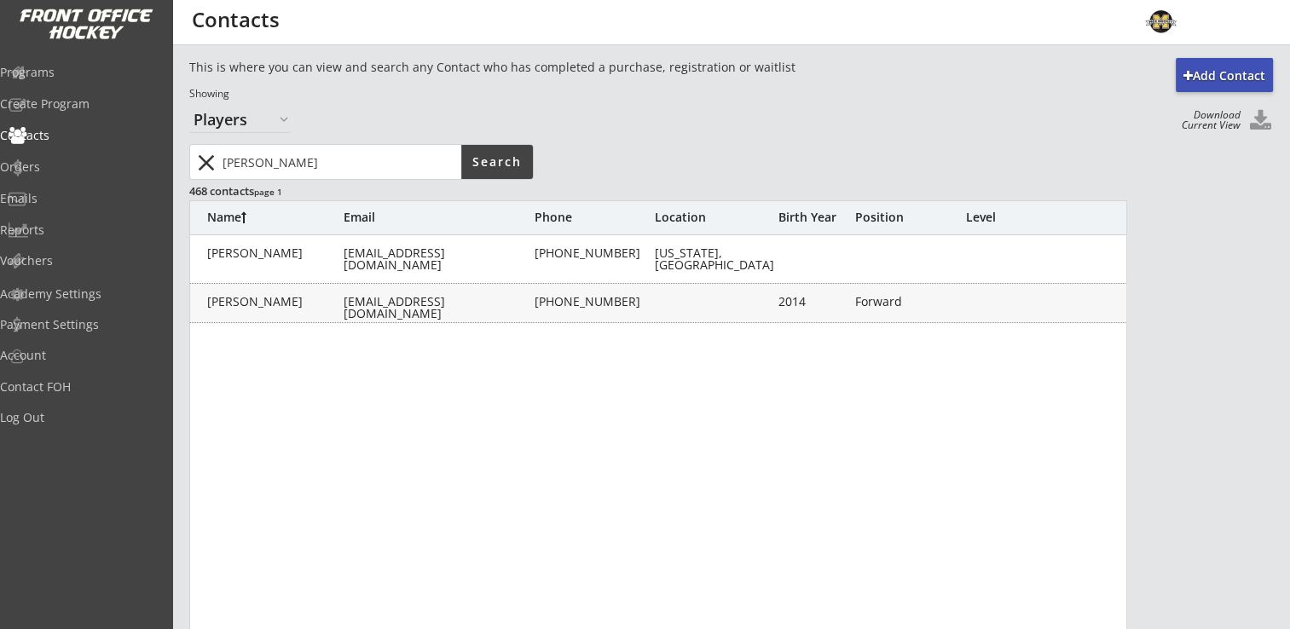
click at [475, 310] on div "Marchand, Reese marchandadam@hotmail.com (612) 432-1920 2014 Forward" at bounding box center [659, 303] width 938 height 38
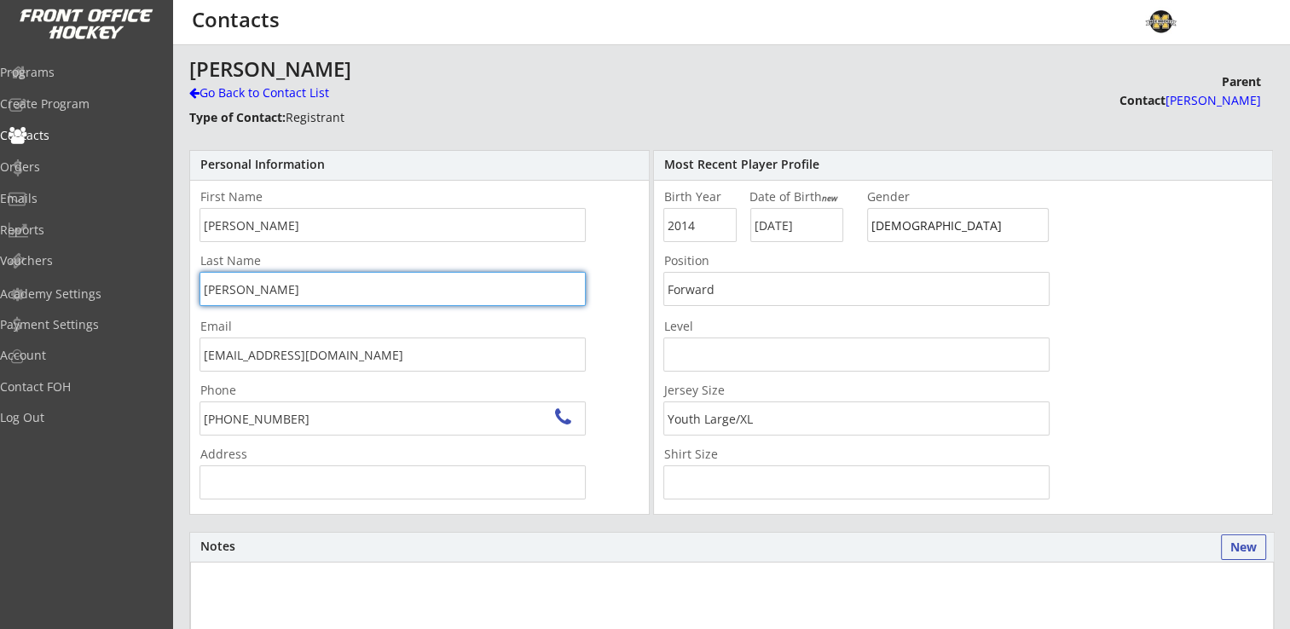
drag, startPoint x: 475, startPoint y: 310, endPoint x: 460, endPoint y: 305, distance: 15.9
click at [460, 305] on input "input" at bounding box center [393, 289] width 386 height 34
type input "4640 Palmer Ct, Excelsior, MN 55331, USA"
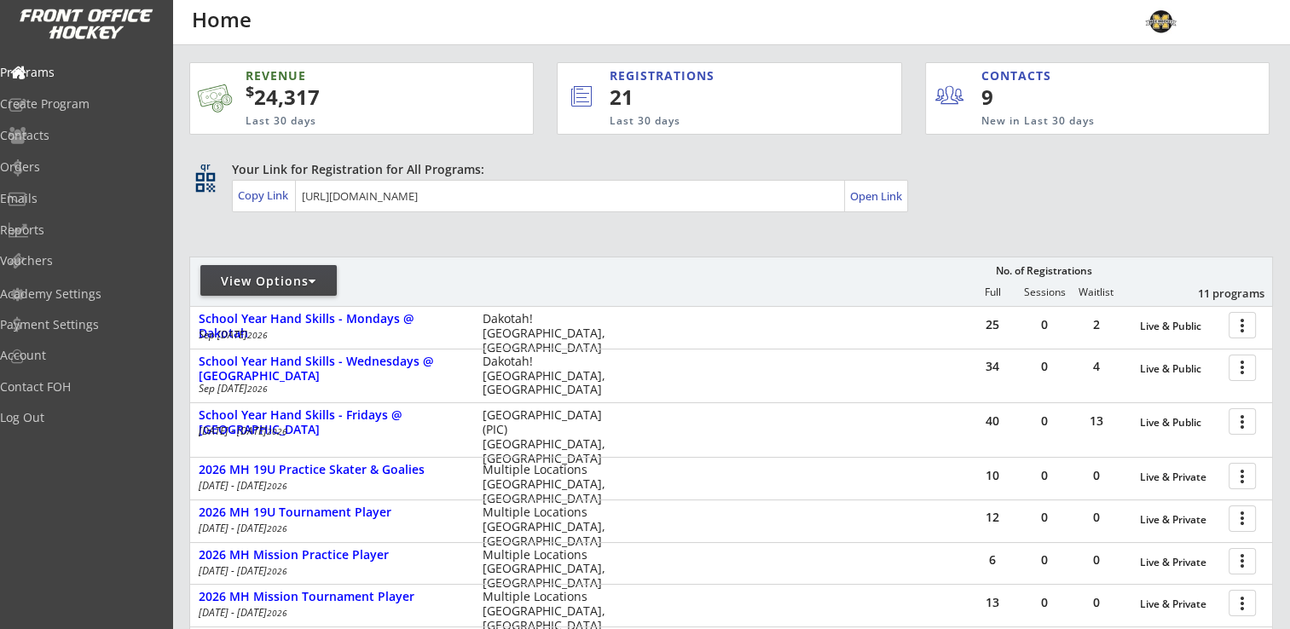
click at [287, 276] on div "View Options" at bounding box center [268, 281] width 136 height 17
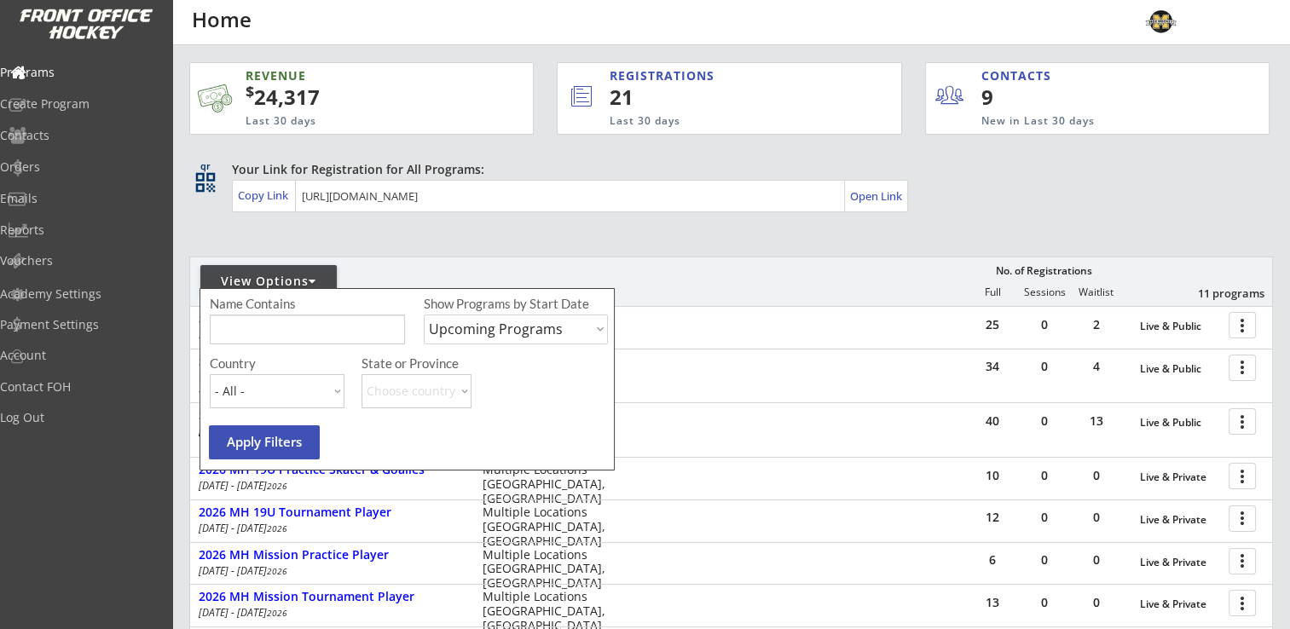
click at [526, 334] on select "Upcoming Programs Past Programs Specific Date Range" at bounding box center [516, 330] width 184 height 30
select select ""Past Programs""
click at [424, 315] on select "Upcoming Programs Past Programs Specific Date Range" at bounding box center [516, 330] width 184 height 30
click at [290, 437] on button "Apply Filters" at bounding box center [264, 443] width 111 height 34
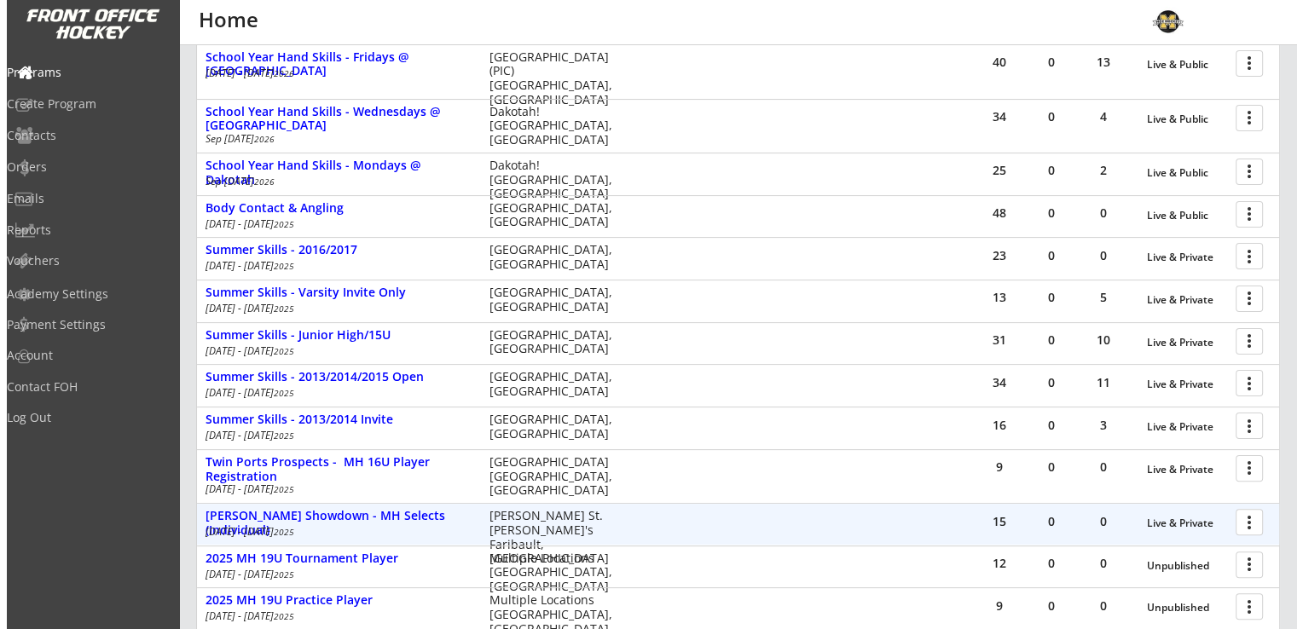
scroll to position [426, 0]
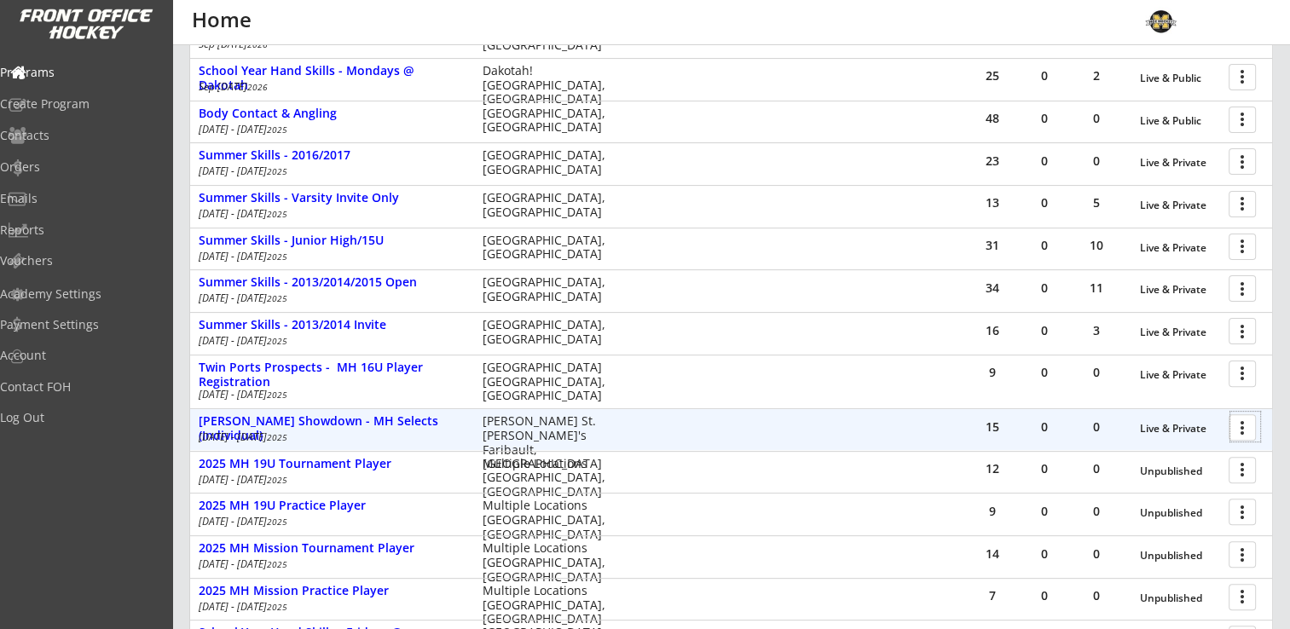
click at [1248, 435] on div at bounding box center [1246, 427] width 30 height 30
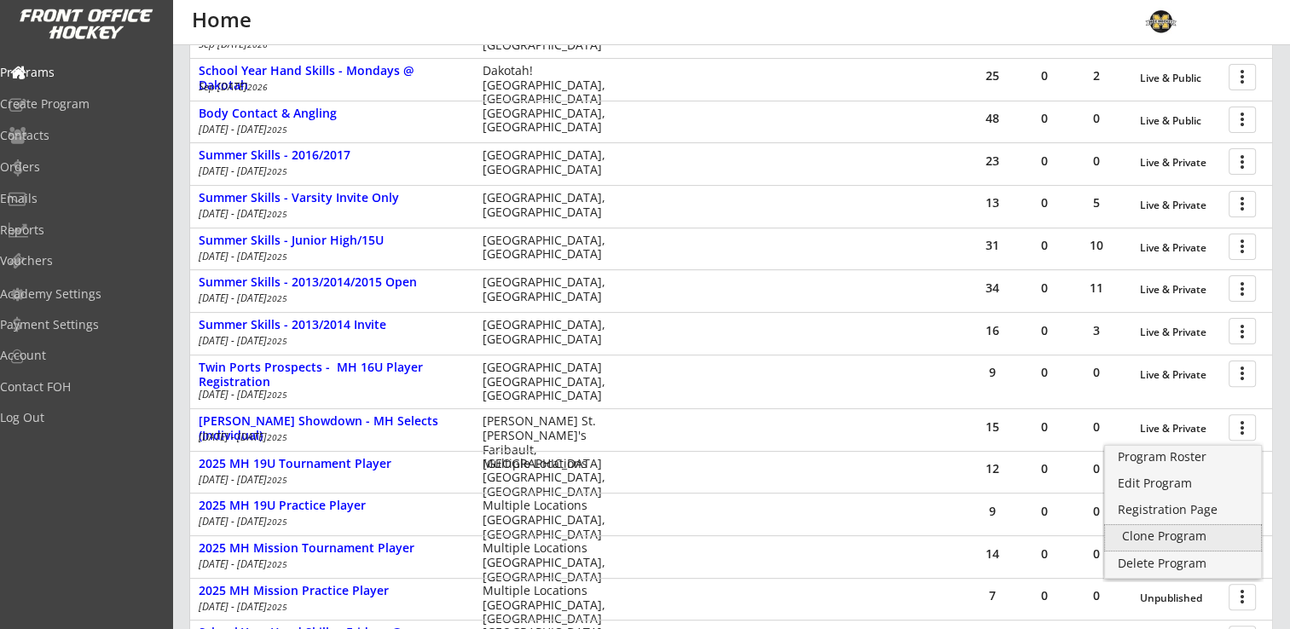
click at [1180, 531] on div "Clone Program" at bounding box center [1183, 536] width 122 height 12
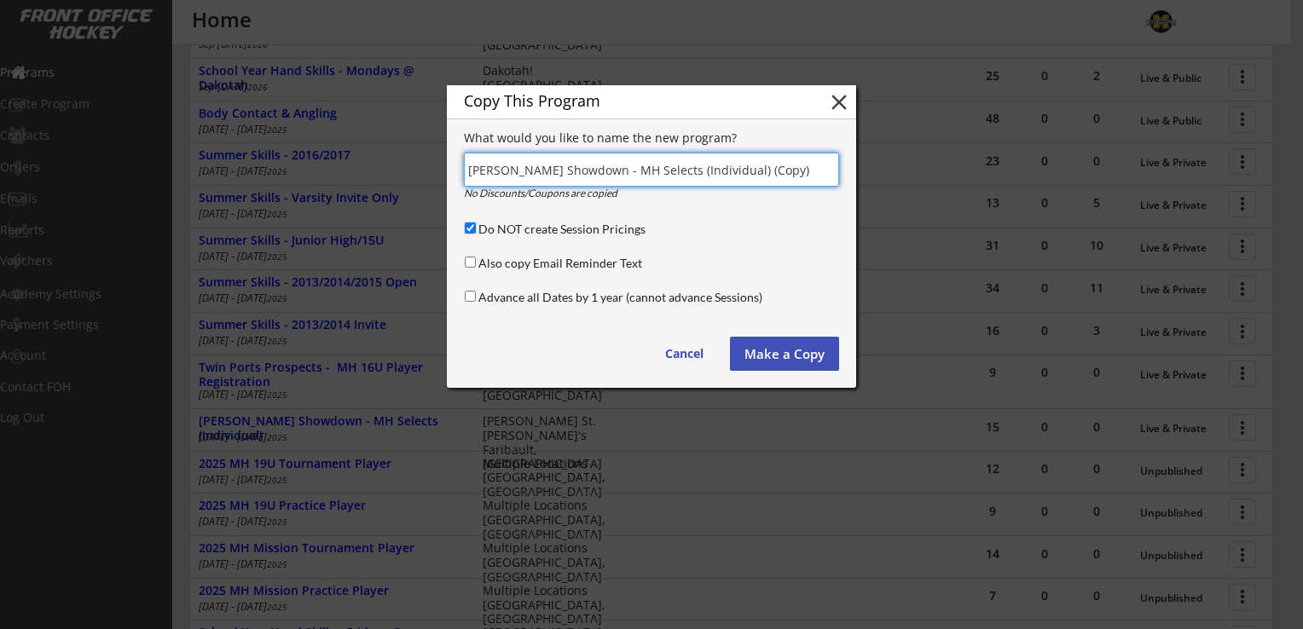
click at [468, 229] on input "Do NOT create Session Pricings" at bounding box center [470, 228] width 11 height 11
checkbox input "false"
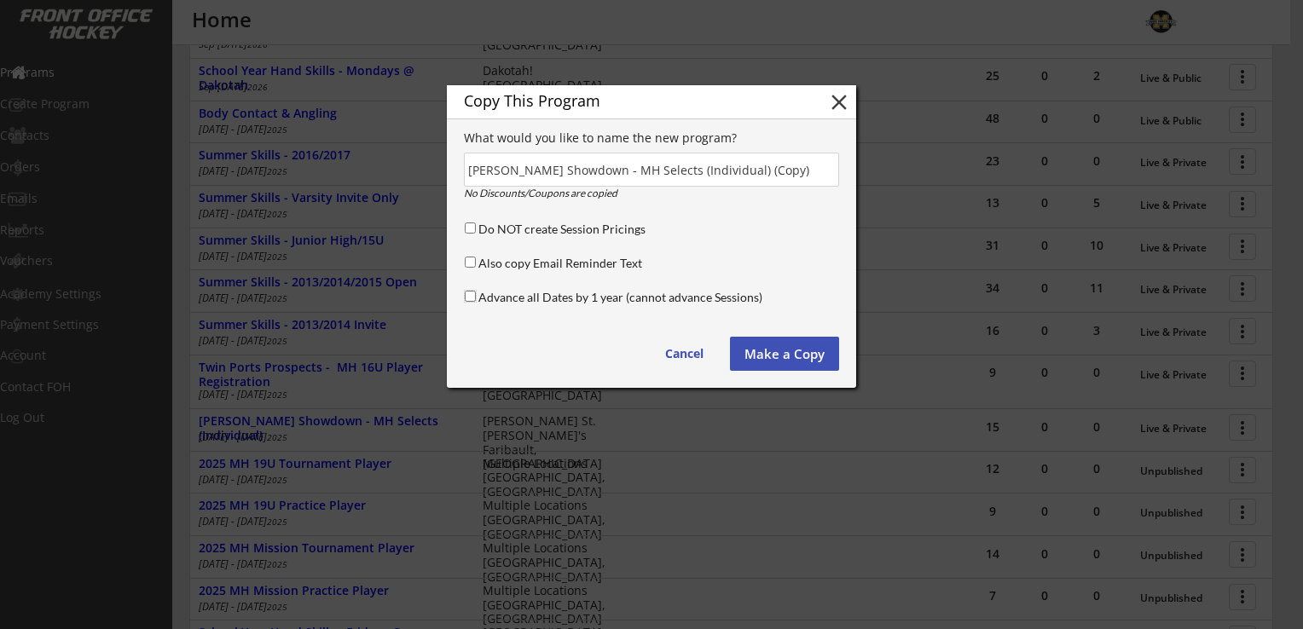
click at [468, 294] on input "Advance all Dates by 1 year (cannot advance Sessions)" at bounding box center [470, 296] width 11 height 11
checkbox input "true"
click at [782, 355] on button "Make a Copy" at bounding box center [784, 354] width 109 height 34
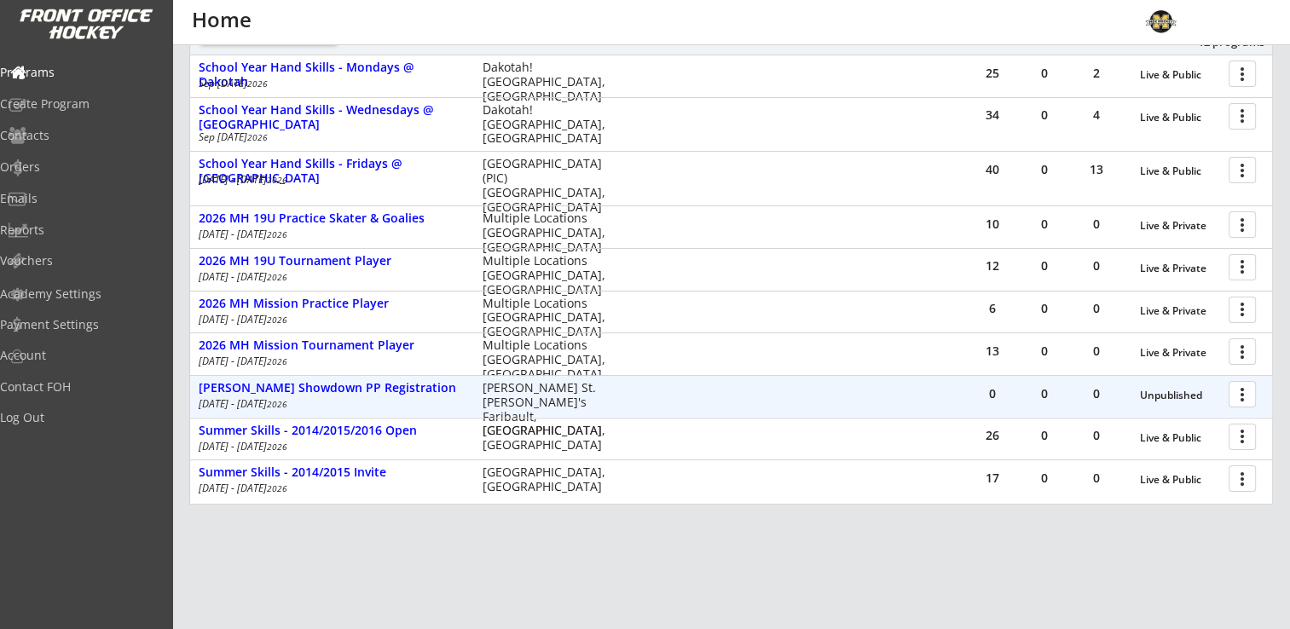
scroll to position [256, 0]
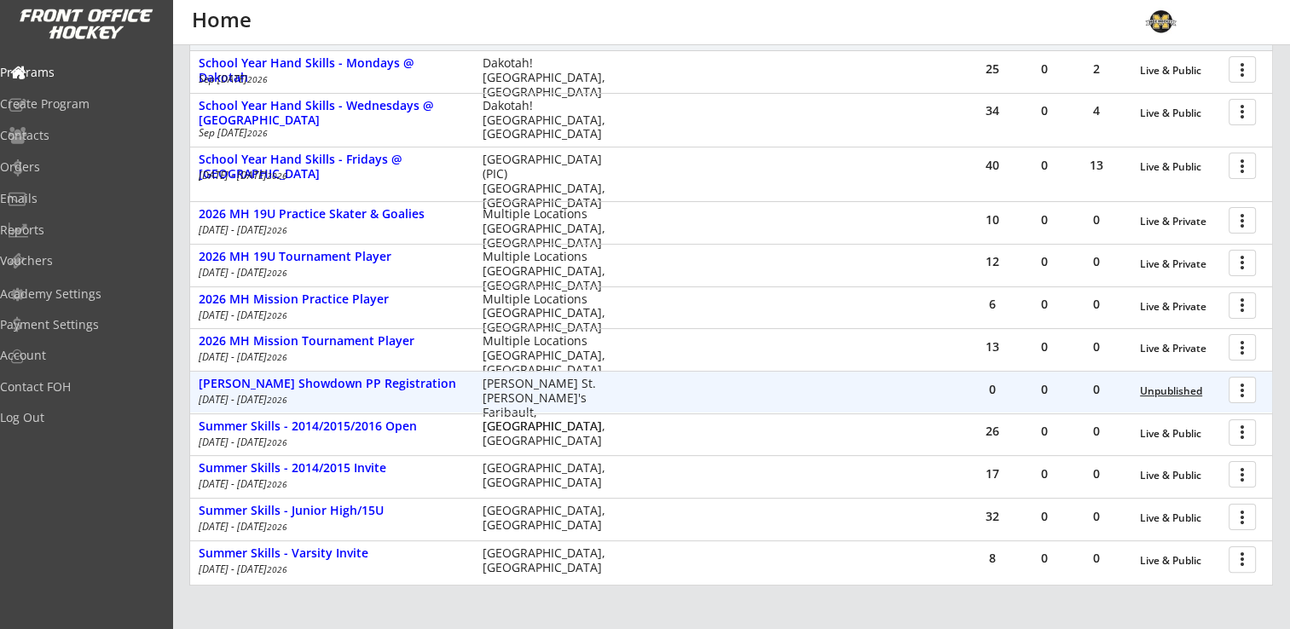
click at [1184, 391] on div "Unpublished" at bounding box center [1180, 391] width 80 height 12
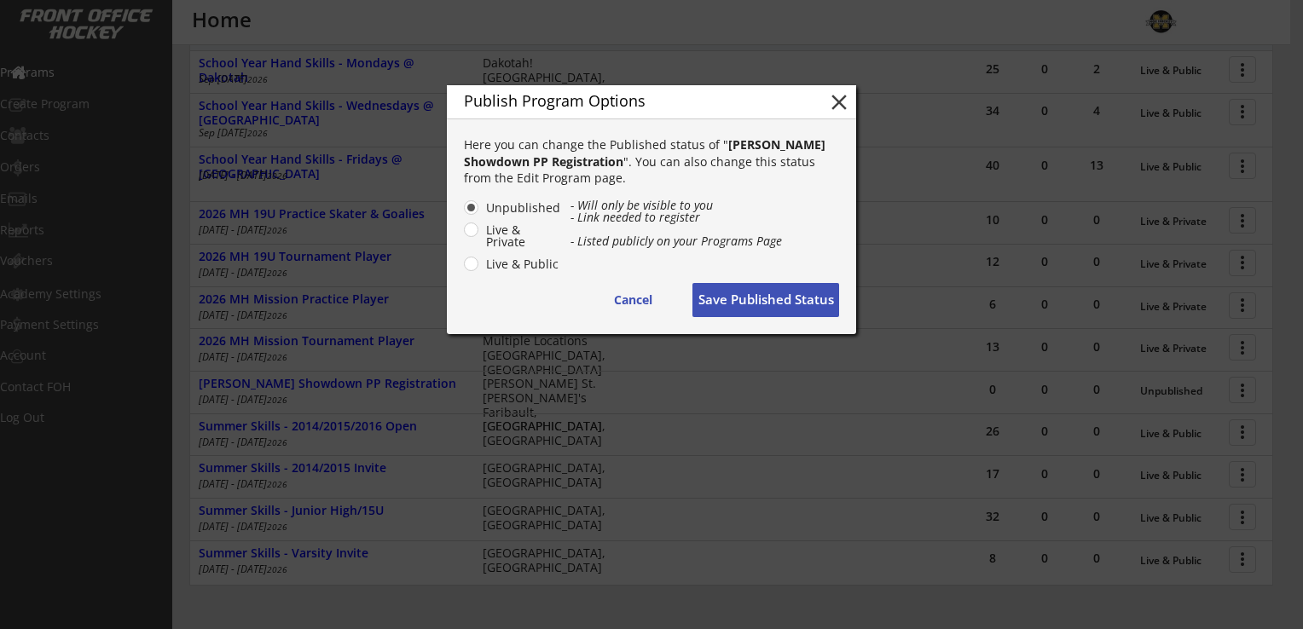
click at [481, 230] on label "Live & Private" at bounding box center [521, 236] width 80 height 24
click at [462, 213] on input "Live & Private" at bounding box center [456, 207] width 11 height 11
radio input "true"
click at [780, 297] on button "Save Published Status" at bounding box center [765, 300] width 147 height 34
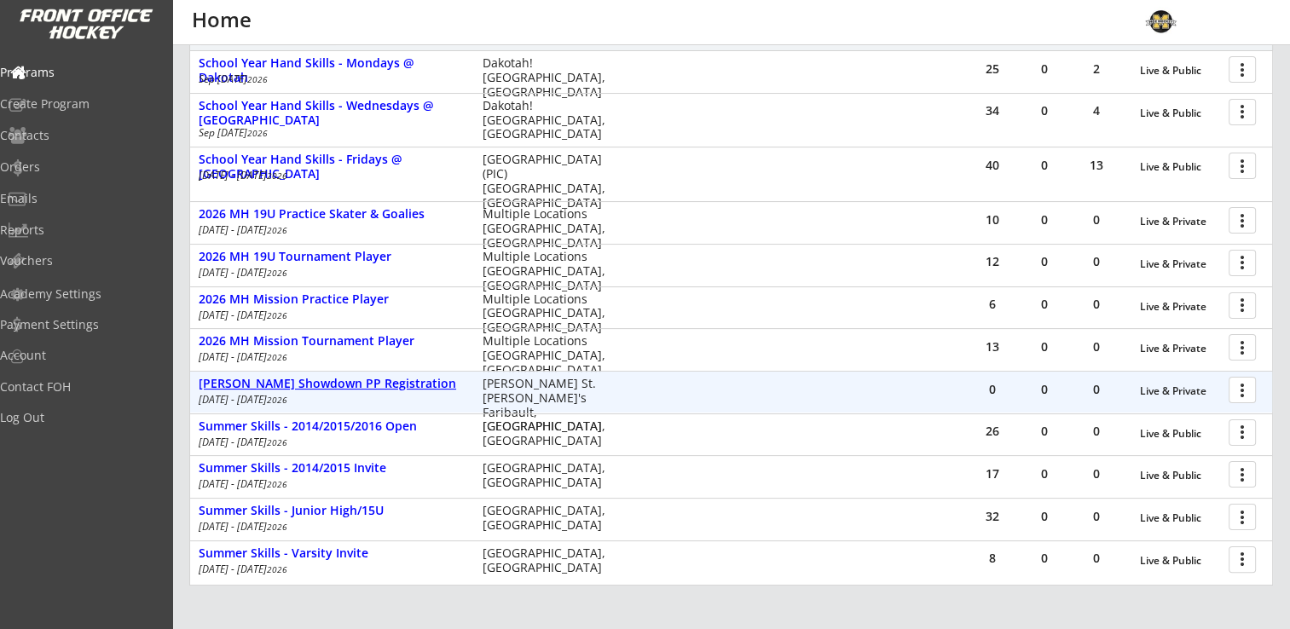
click at [321, 387] on div "Shattuck Showdown PP Registration" at bounding box center [332, 384] width 266 height 14
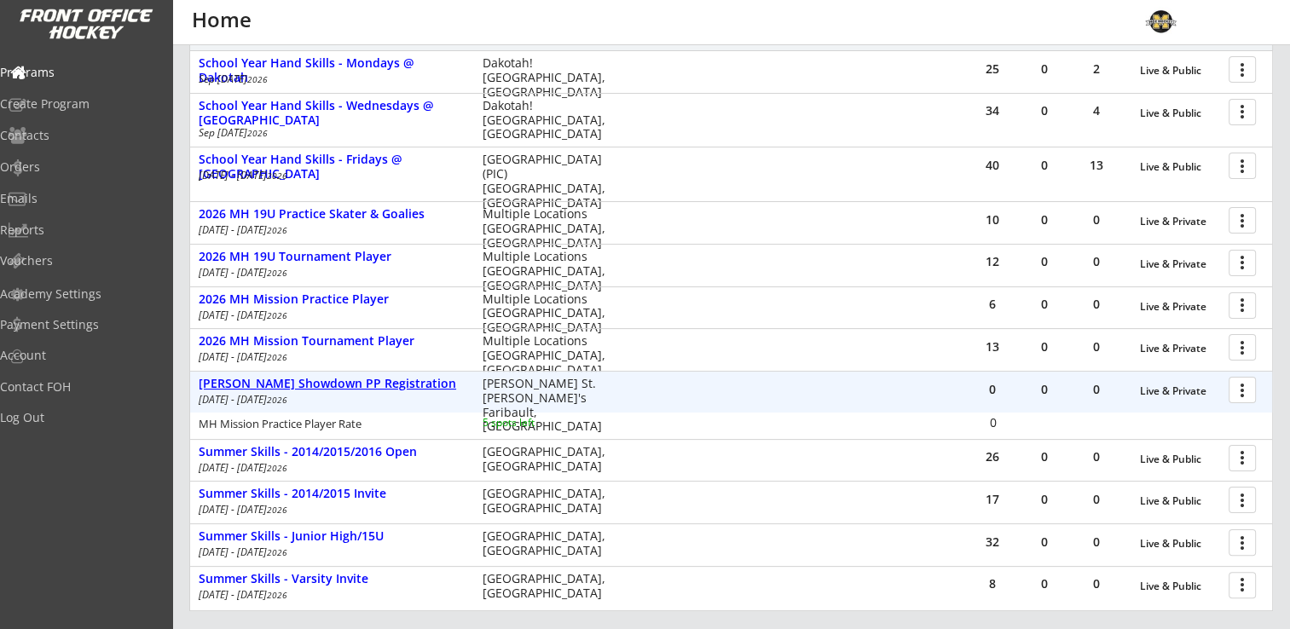
click at [331, 380] on div "Shattuck Showdown PP Registration" at bounding box center [332, 384] width 266 height 14
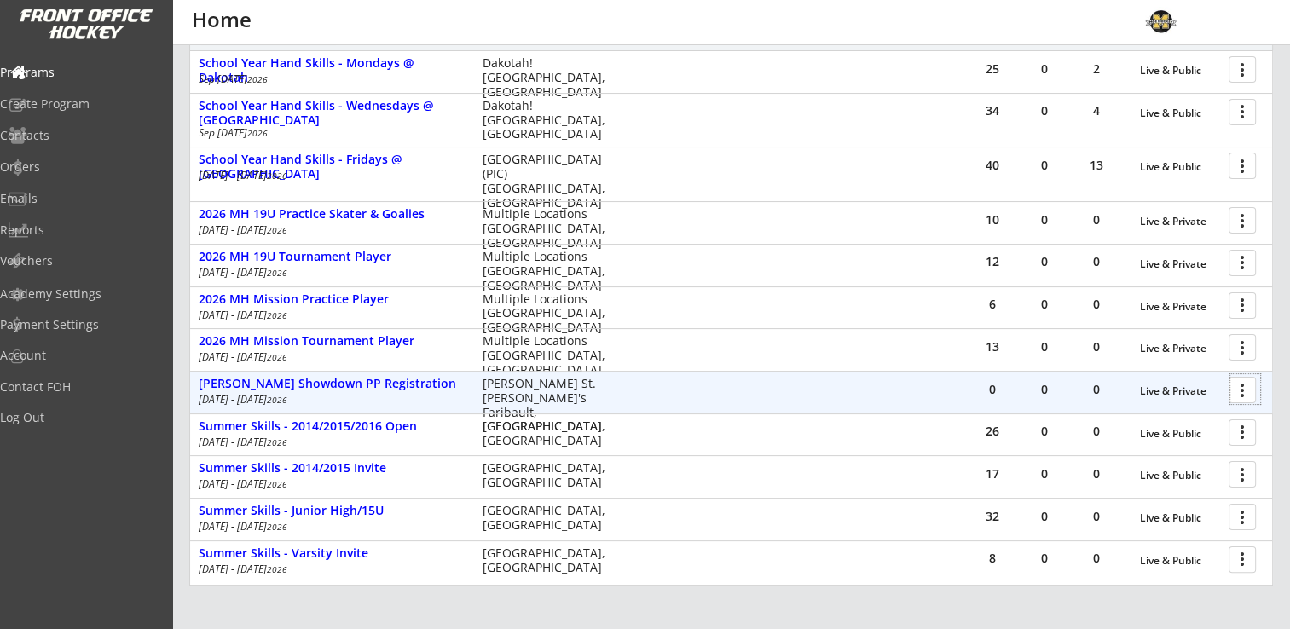
click at [1245, 389] on div at bounding box center [1246, 389] width 30 height 30
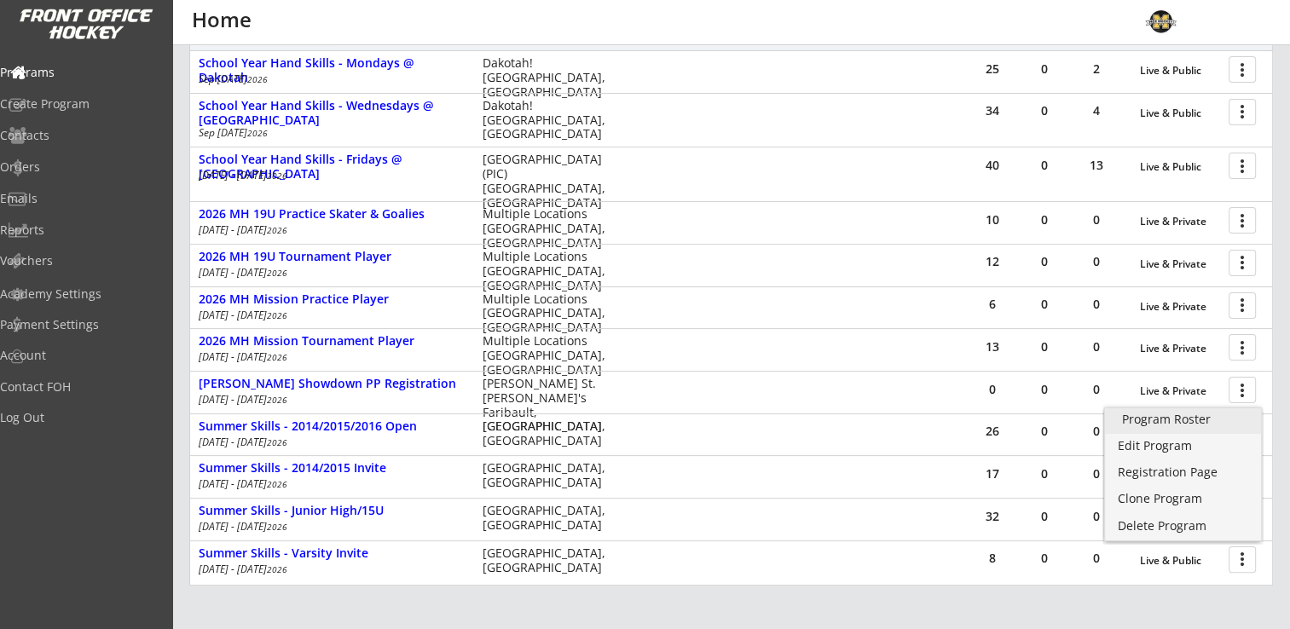
click at [1177, 419] on div "Program Roster" at bounding box center [1183, 420] width 122 height 12
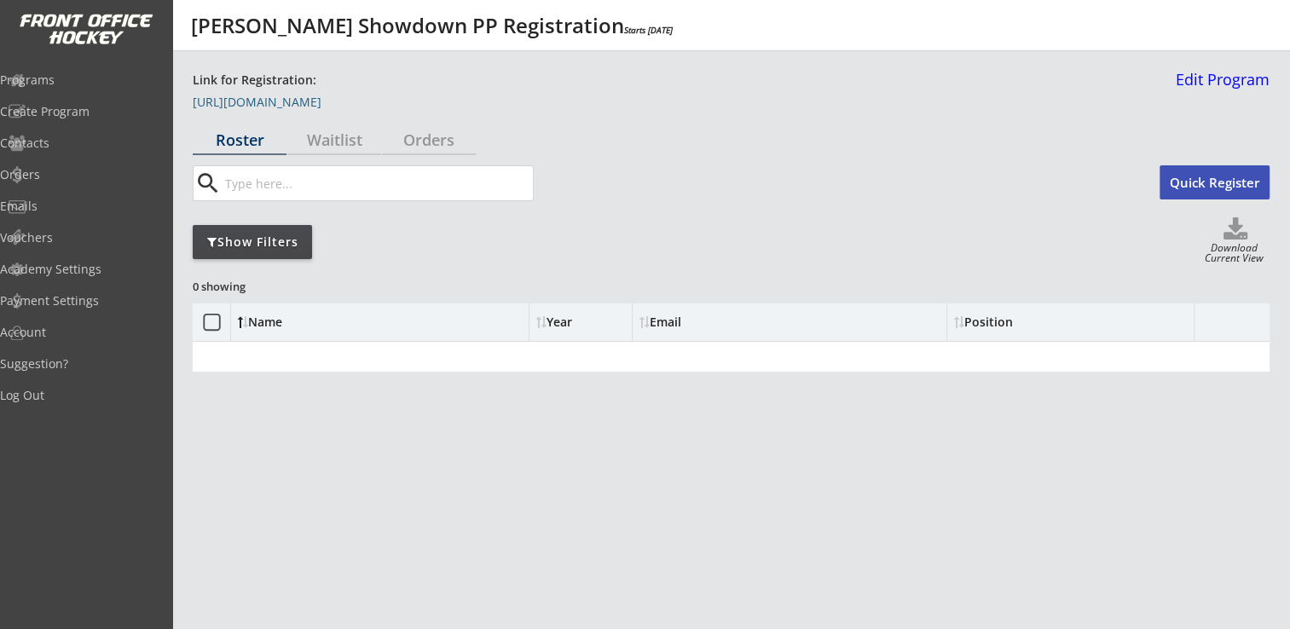
click at [266, 100] on link "[URL][DOMAIN_NAME]" at bounding box center [278, 105] width 171 height 19
click at [76, 78] on div "Programs" at bounding box center [80, 80] width 153 height 12
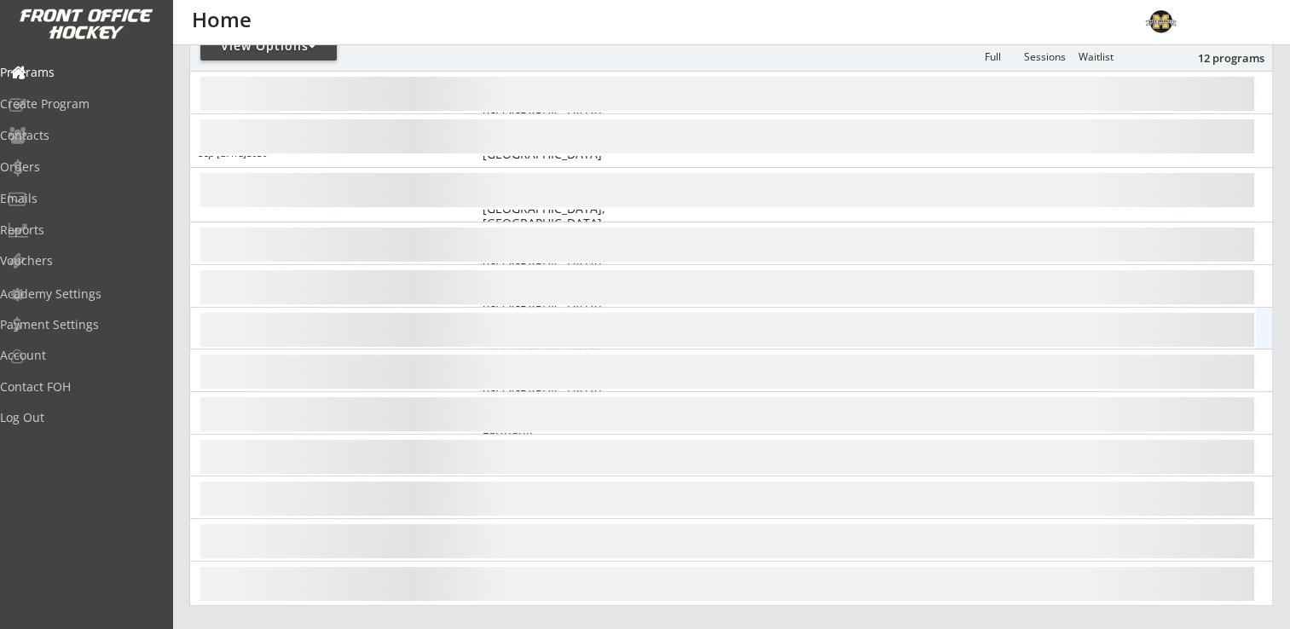
scroll to position [256, 0]
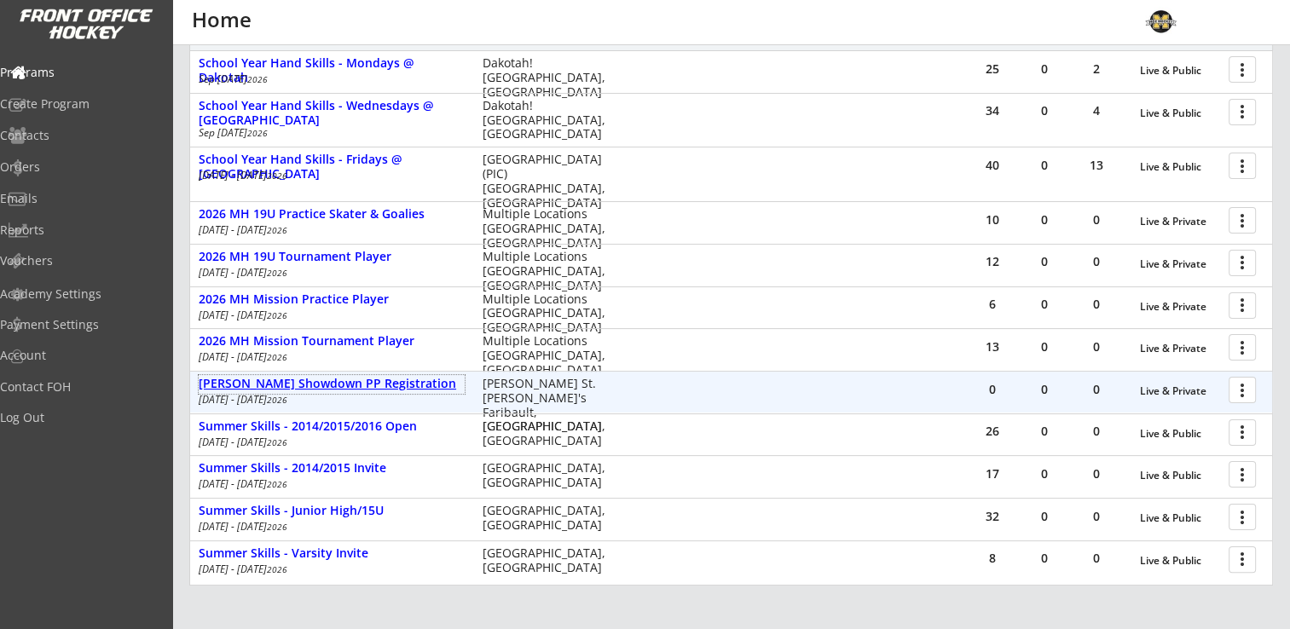
click at [339, 381] on div "[PERSON_NAME] Showdown PP Registration" at bounding box center [332, 384] width 266 height 14
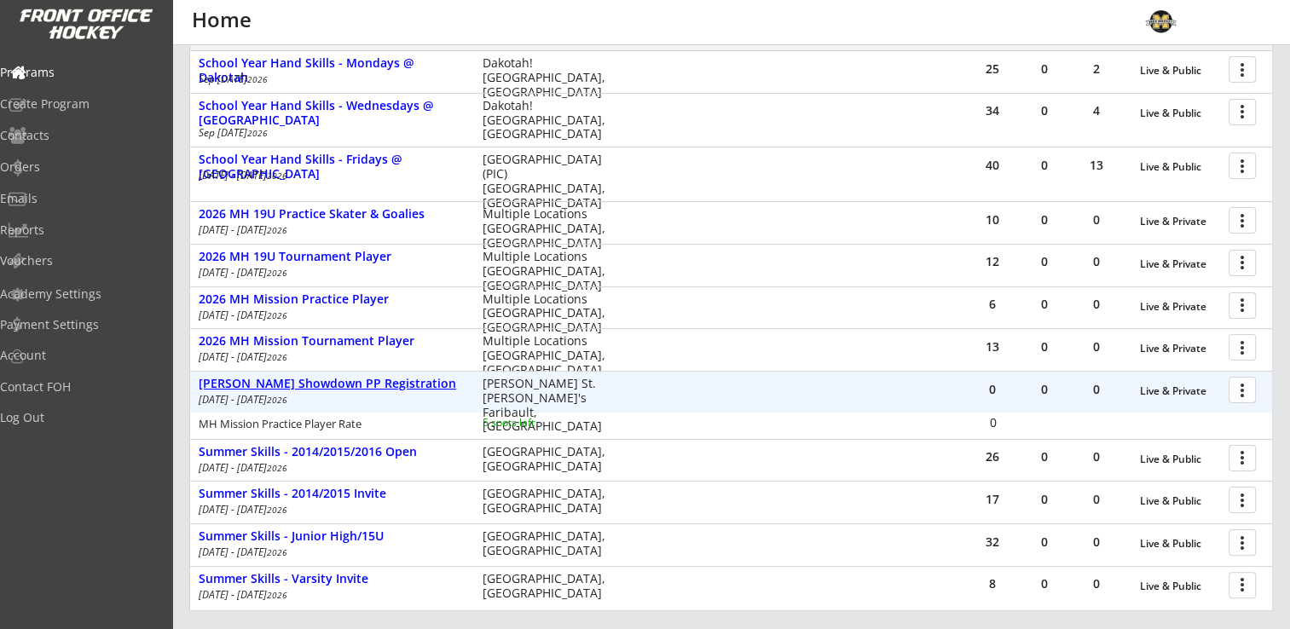
click at [339, 381] on div "[PERSON_NAME] Showdown PP Registration" at bounding box center [332, 384] width 266 height 14
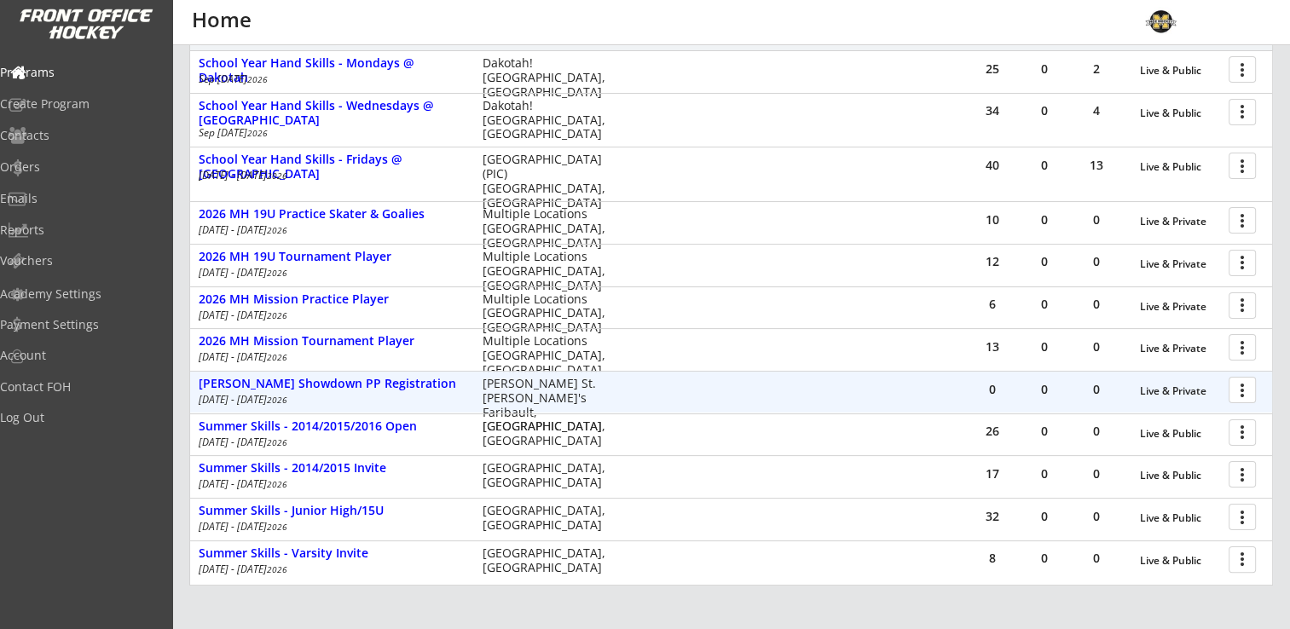
click at [1242, 390] on div at bounding box center [1246, 389] width 30 height 30
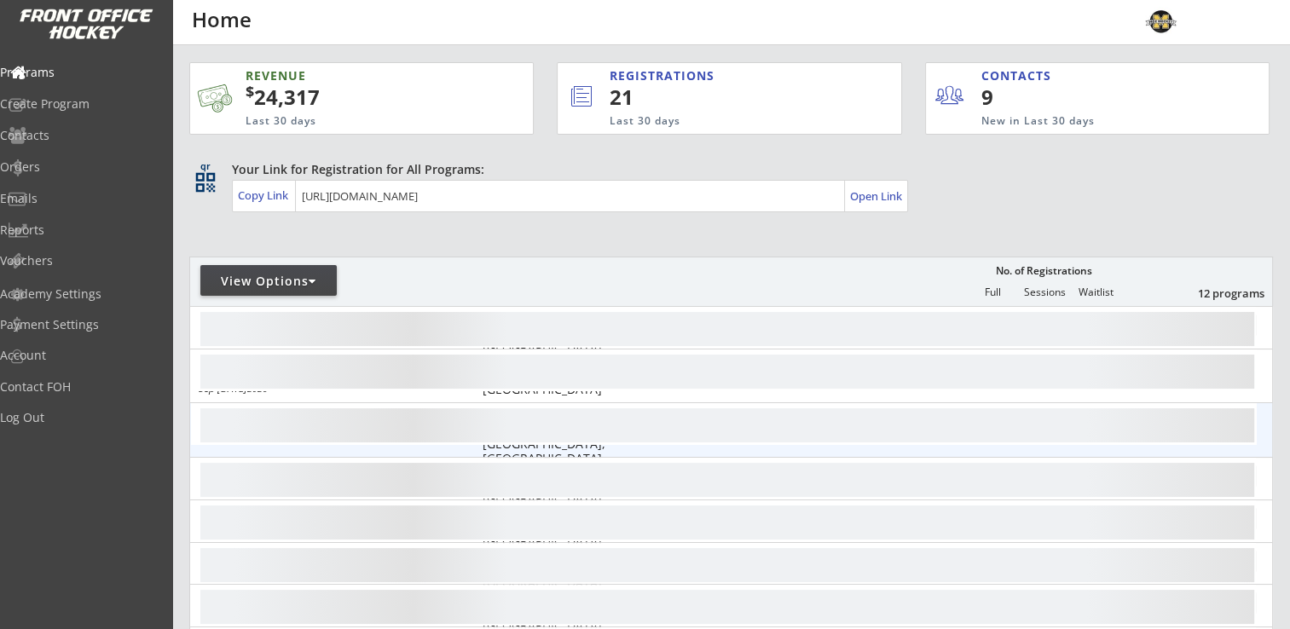
scroll to position [171, 0]
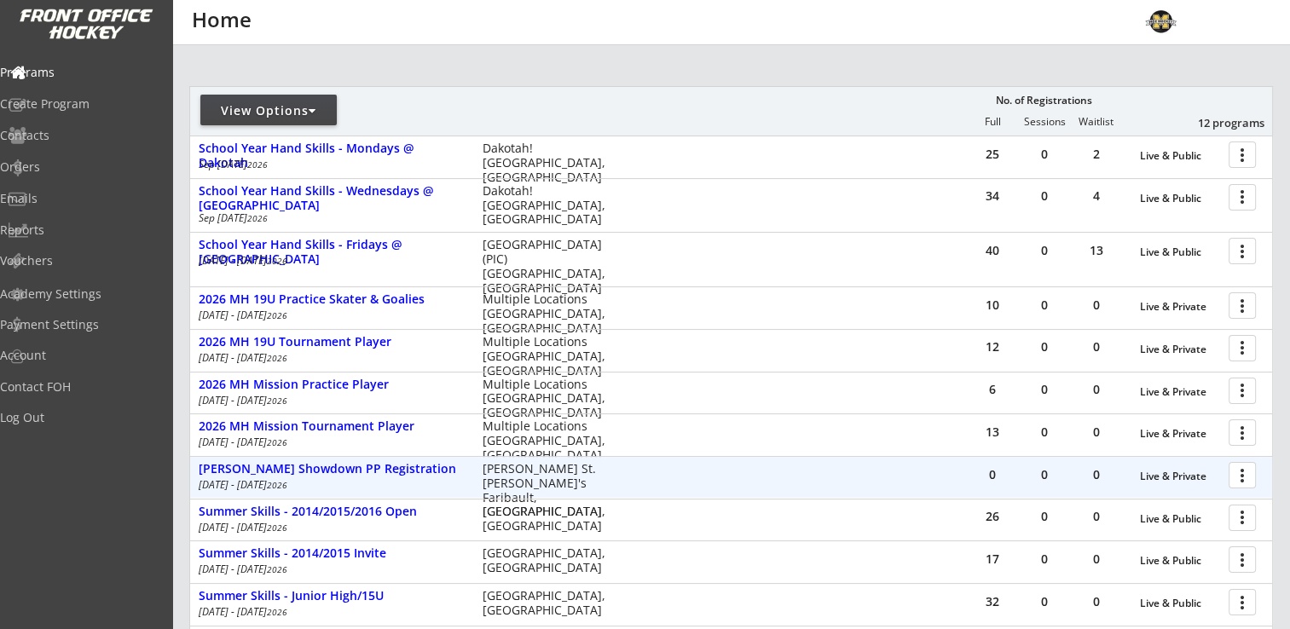
click at [1250, 477] on div at bounding box center [1246, 475] width 30 height 30
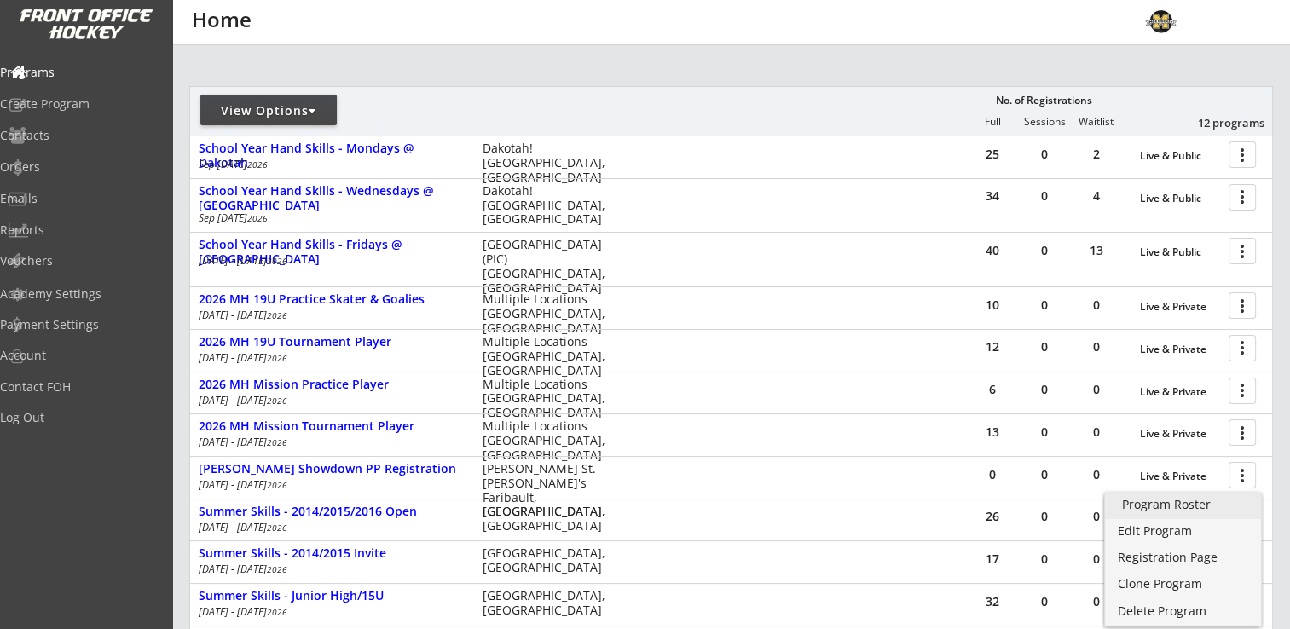
click at [1218, 506] on div "Program Roster" at bounding box center [1183, 505] width 122 height 12
